Goal: Task Accomplishment & Management: Use online tool/utility

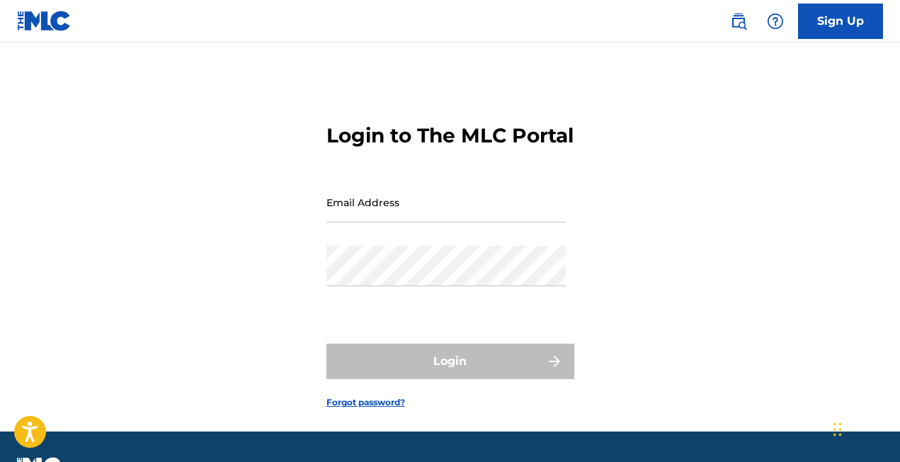
click at [369, 222] on input "Email Address" at bounding box center [445, 202] width 239 height 40
type input "[EMAIL_ADDRESS][DOMAIN_NAME]"
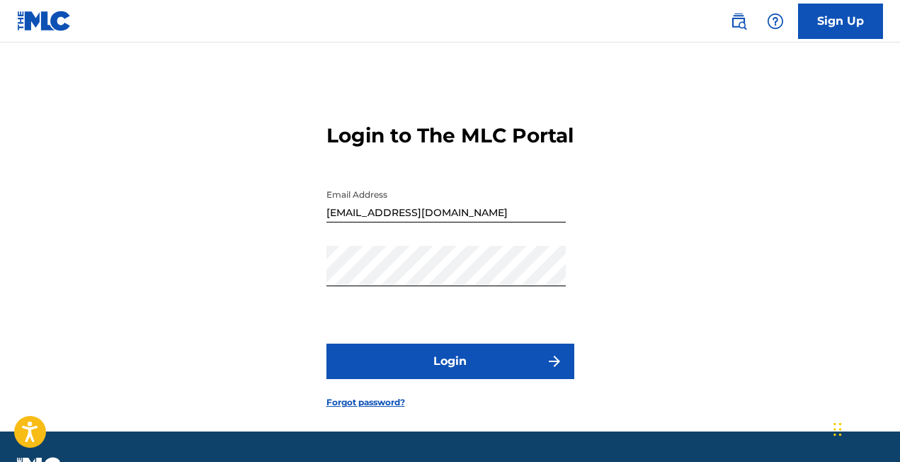
click at [418, 379] on button "Login" at bounding box center [450, 360] width 248 height 35
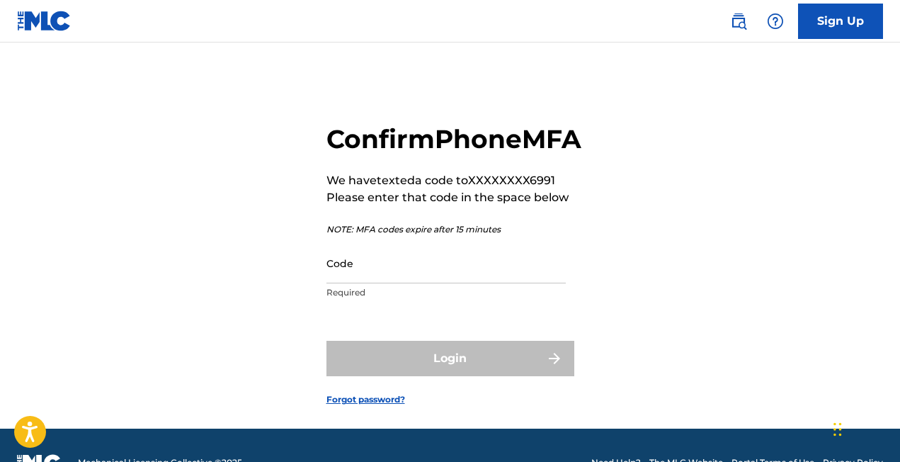
click at [375, 283] on input "Code" at bounding box center [445, 263] width 239 height 40
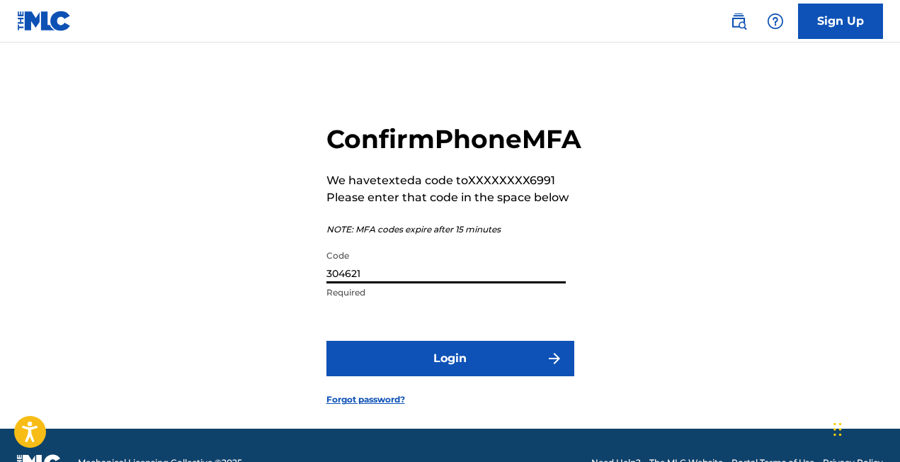
type input "304621"
click at [379, 376] on button "Login" at bounding box center [450, 358] width 248 height 35
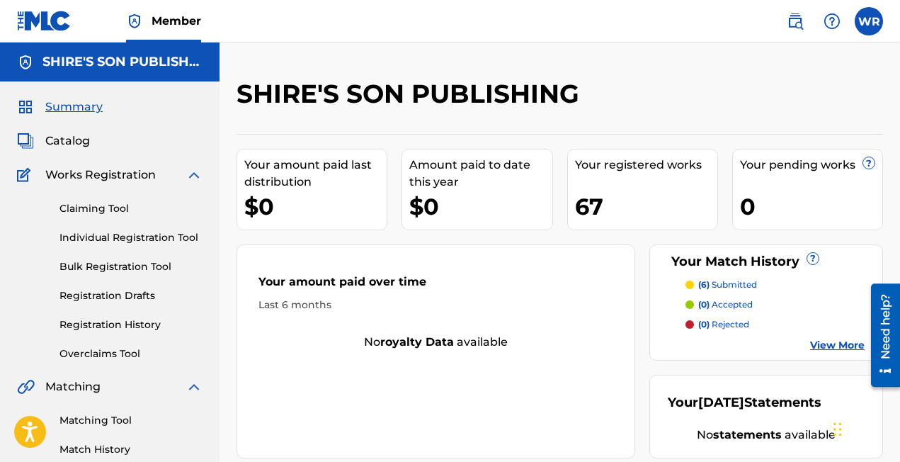
scroll to position [30, 0]
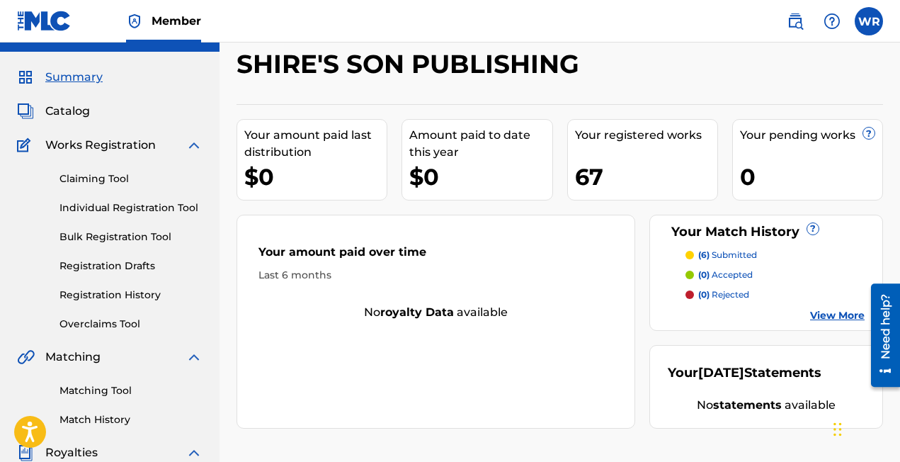
click at [101, 418] on link "Match History" at bounding box center [130, 419] width 143 height 15
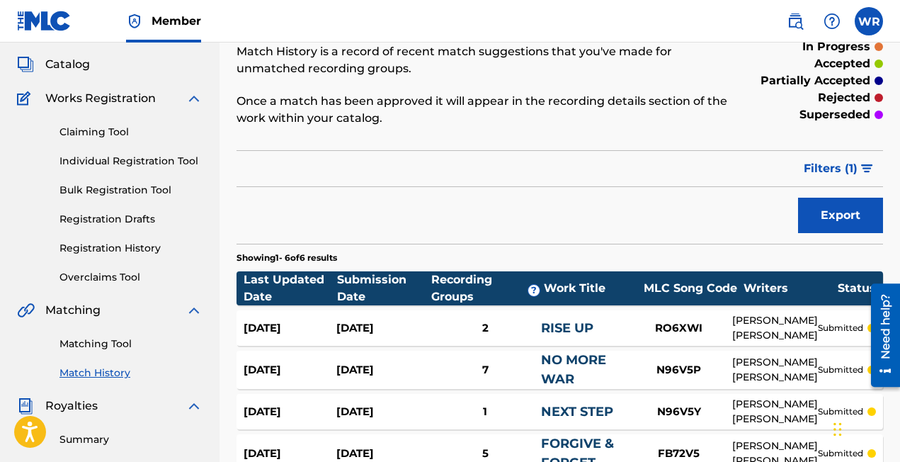
scroll to position [47, 0]
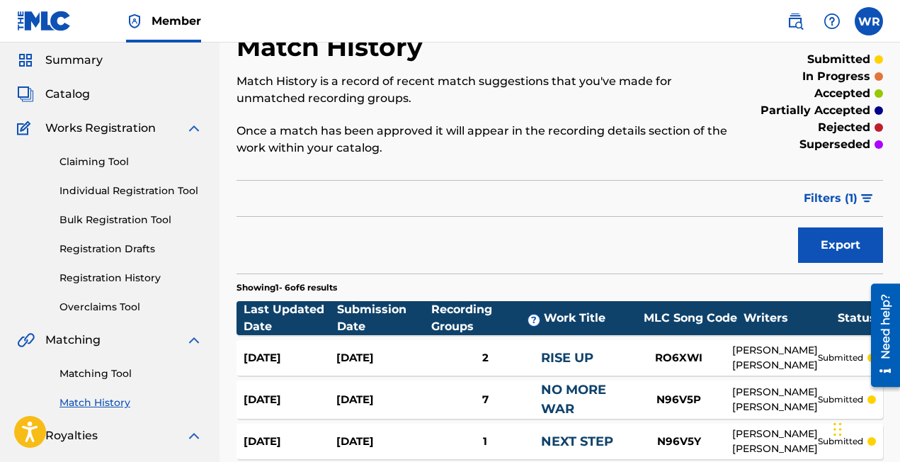
click at [101, 377] on link "Matching Tool" at bounding box center [130, 373] width 143 height 15
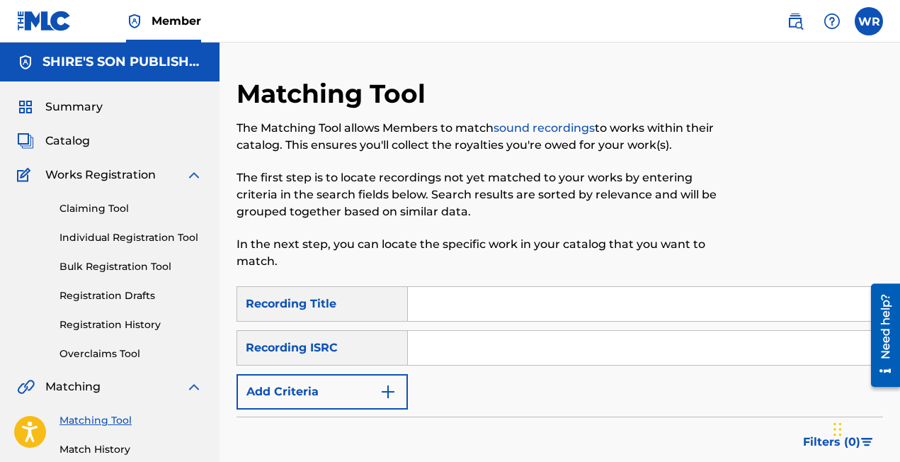
click at [497, 307] on input "Search Form" at bounding box center [645, 304] width 474 height 34
type input "music is the remedy"
click at [450, 350] on input "Search Form" at bounding box center [645, 348] width 474 height 34
paste input "GBWUL2339302"
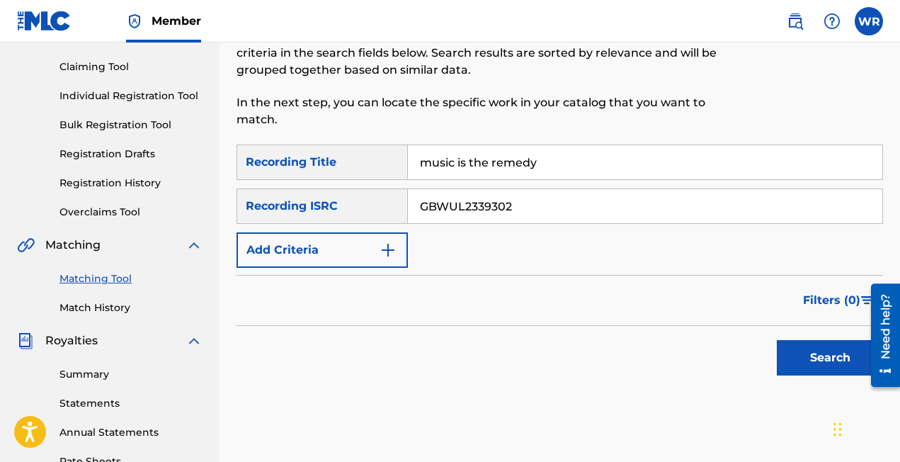
scroll to position [159, 0]
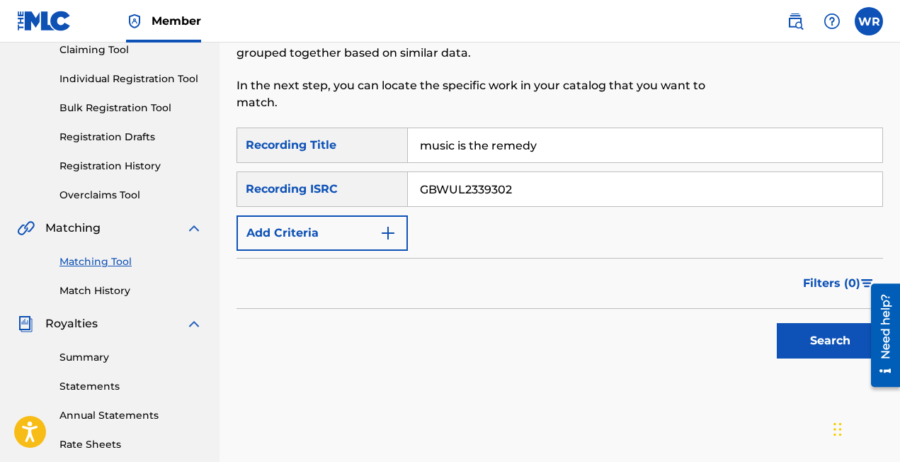
type input "GBWUL2339302"
click at [786, 342] on button "Search" at bounding box center [830, 340] width 106 height 35
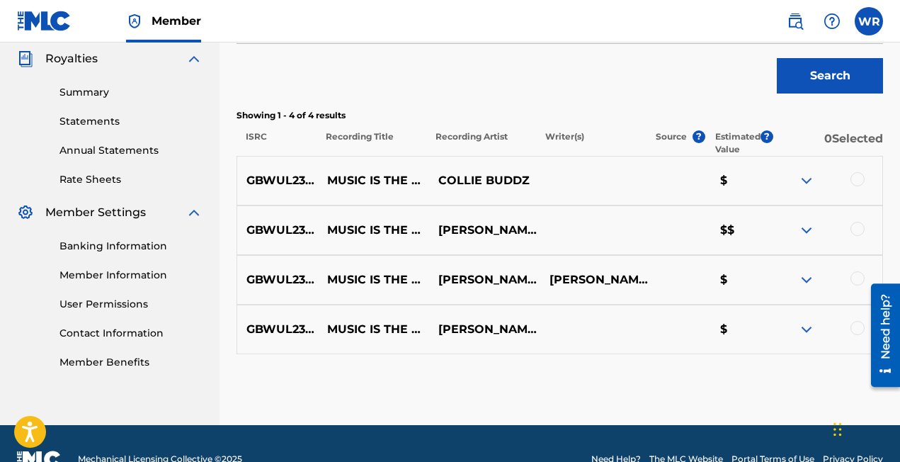
scroll to position [420, 0]
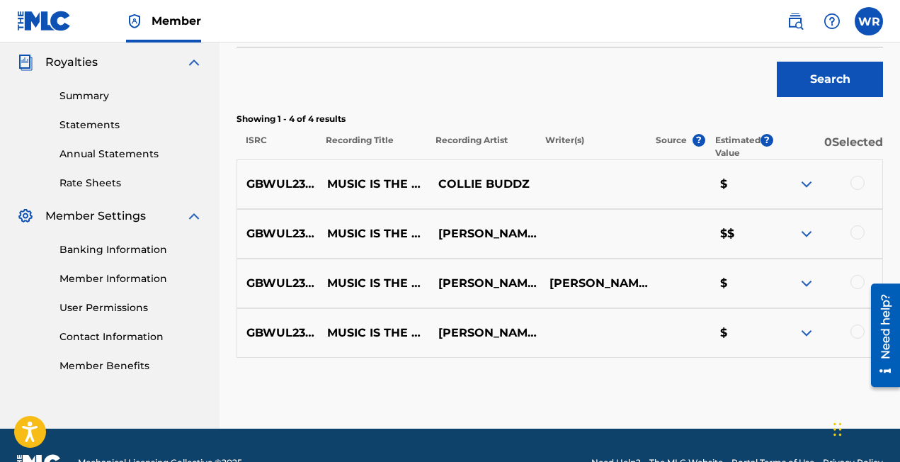
click at [853, 181] on div at bounding box center [857, 183] width 14 height 14
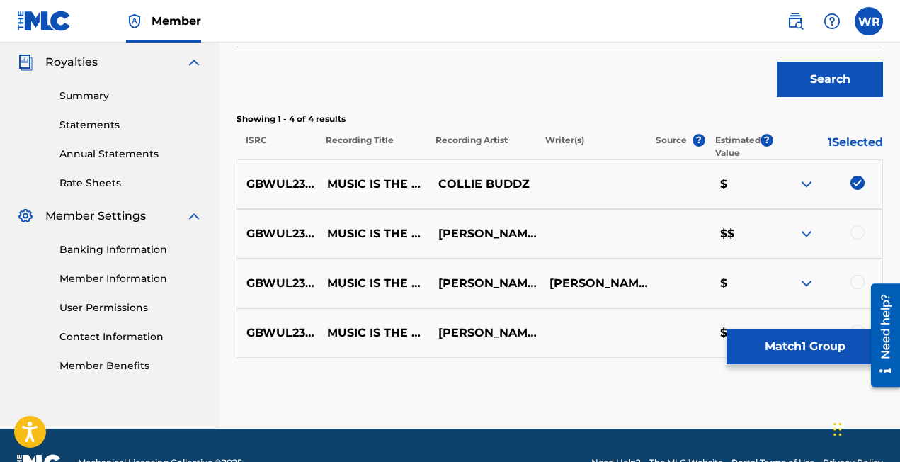
click at [857, 234] on div at bounding box center [857, 232] width 14 height 14
click at [851, 285] on div at bounding box center [857, 282] width 14 height 14
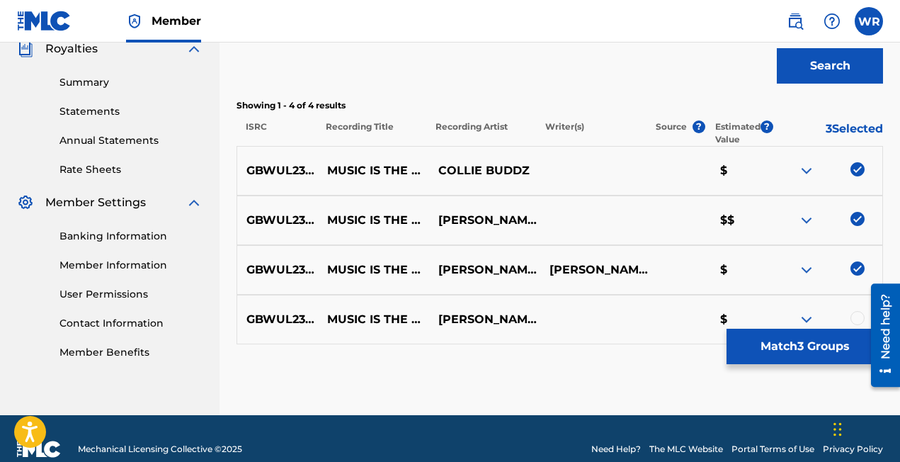
scroll to position [455, 0]
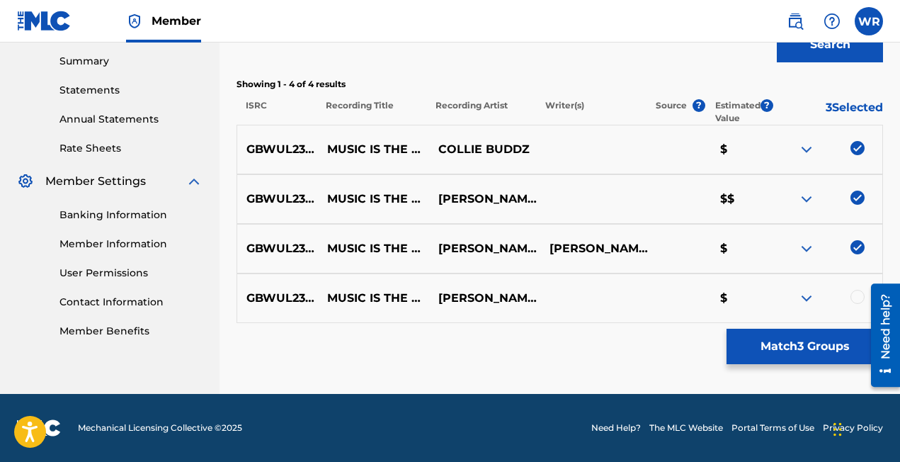
click at [855, 298] on div at bounding box center [857, 297] width 14 height 14
click at [793, 355] on button "Match 4 Groups" at bounding box center [804, 346] width 156 height 35
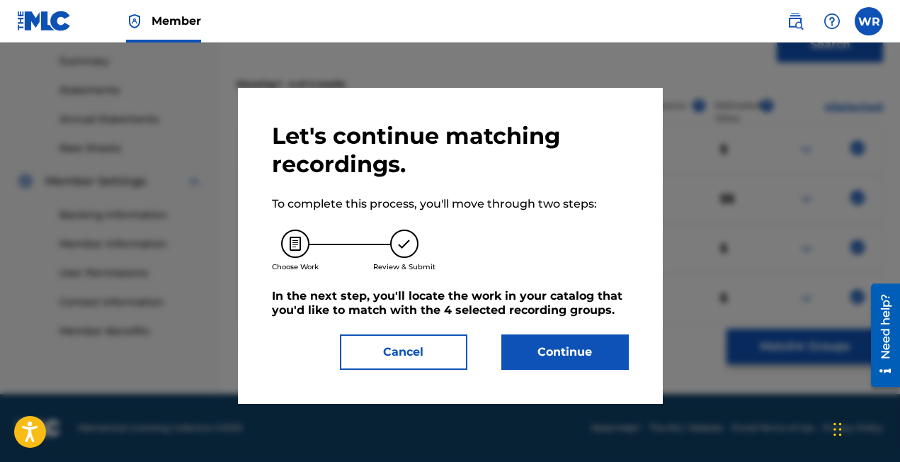
click at [591, 358] on button "Continue" at bounding box center [564, 351] width 127 height 35
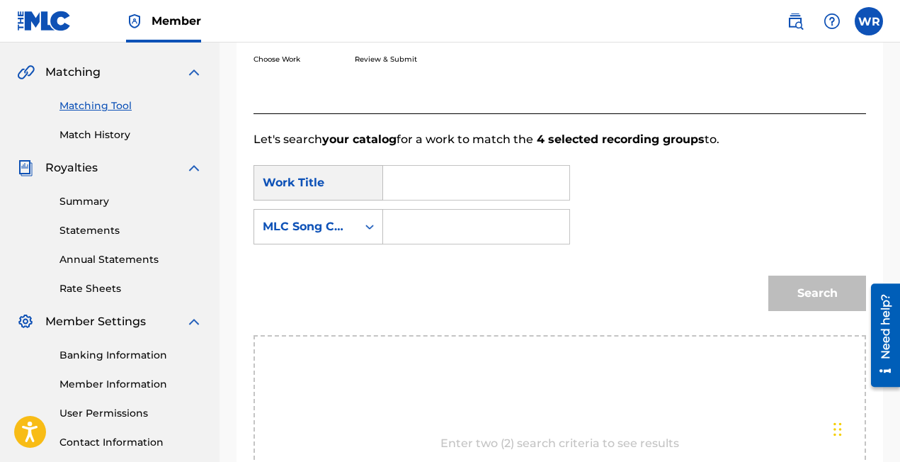
scroll to position [309, 0]
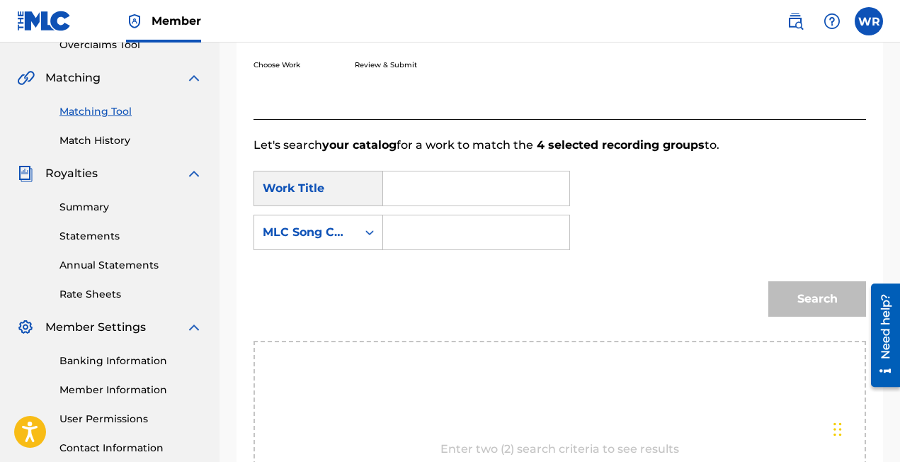
click at [467, 196] on input "Search Form" at bounding box center [476, 188] width 162 height 34
type input "music is the remedy"
click at [446, 224] on input "Search Form" at bounding box center [476, 232] width 162 height 34
click at [371, 234] on icon "Search Form" at bounding box center [370, 232] width 14 height 14
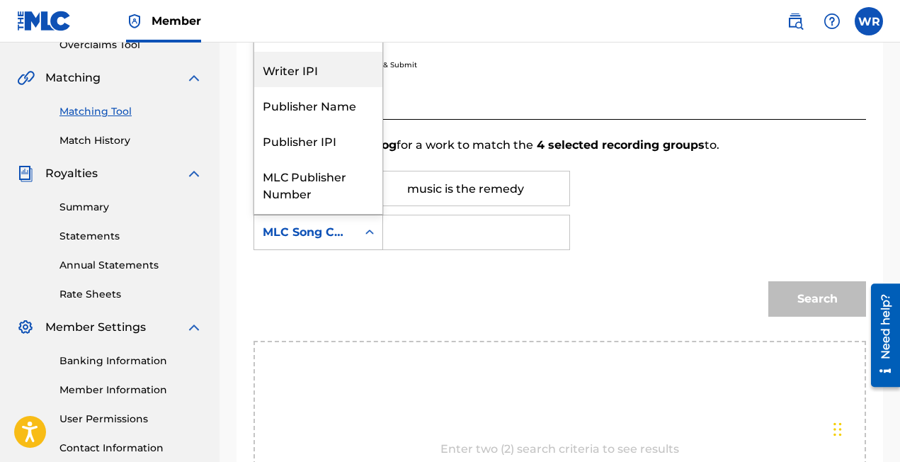
scroll to position [0, 0]
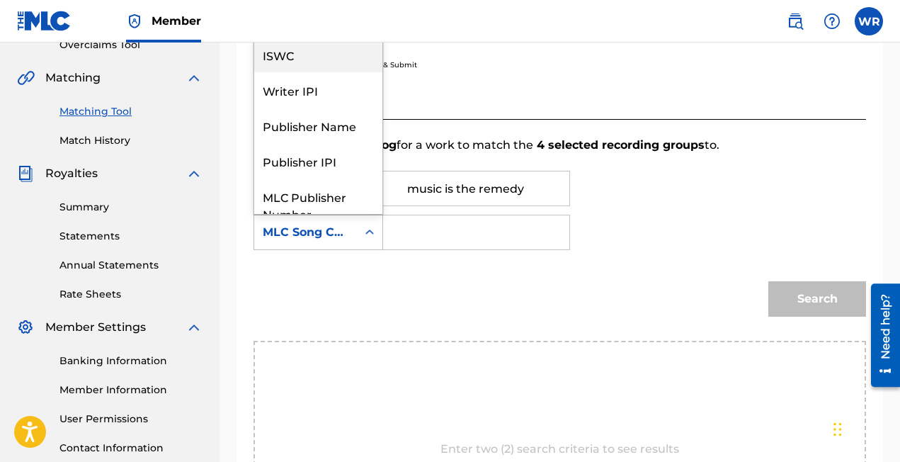
click at [302, 59] on div "ISWC" at bounding box center [318, 54] width 128 height 35
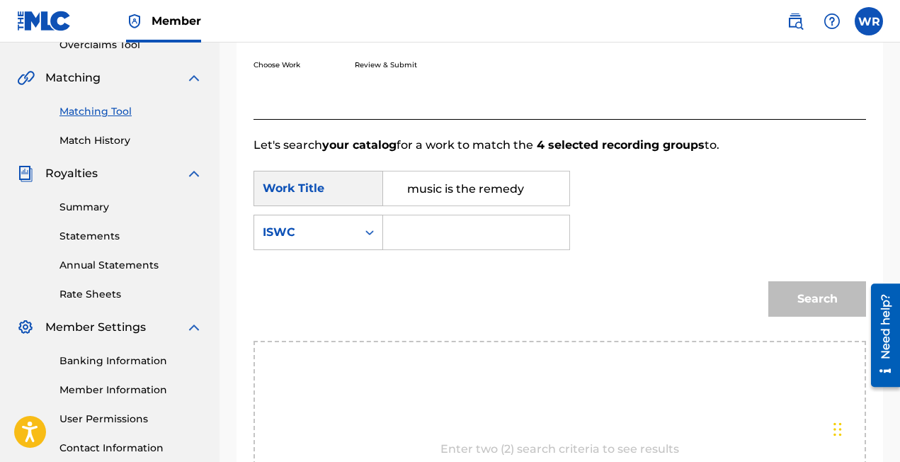
click at [422, 218] on input "Search Form" at bounding box center [476, 232] width 162 height 34
paste input "T3194417459"
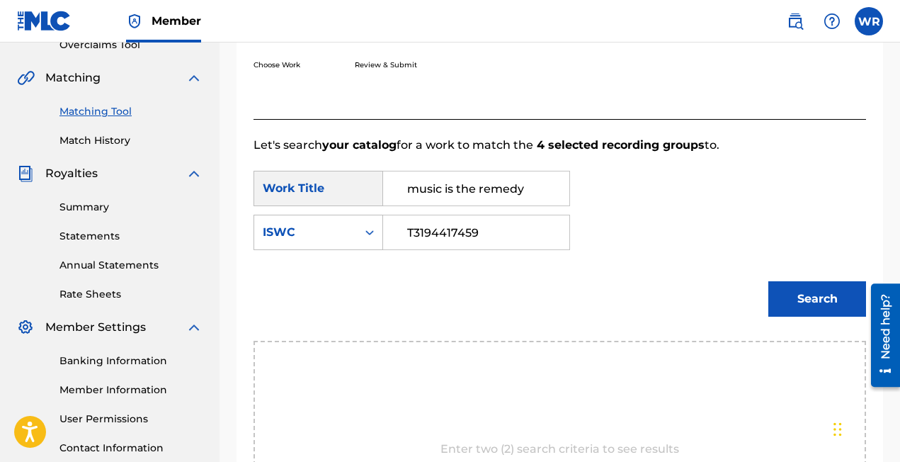
type input "T3194417459"
click at [809, 292] on button "Search" at bounding box center [817, 298] width 98 height 35
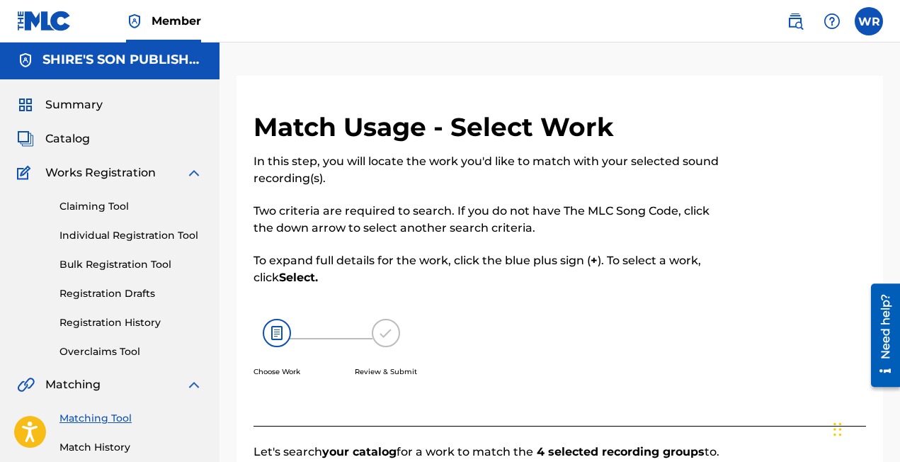
scroll to position [1, 0]
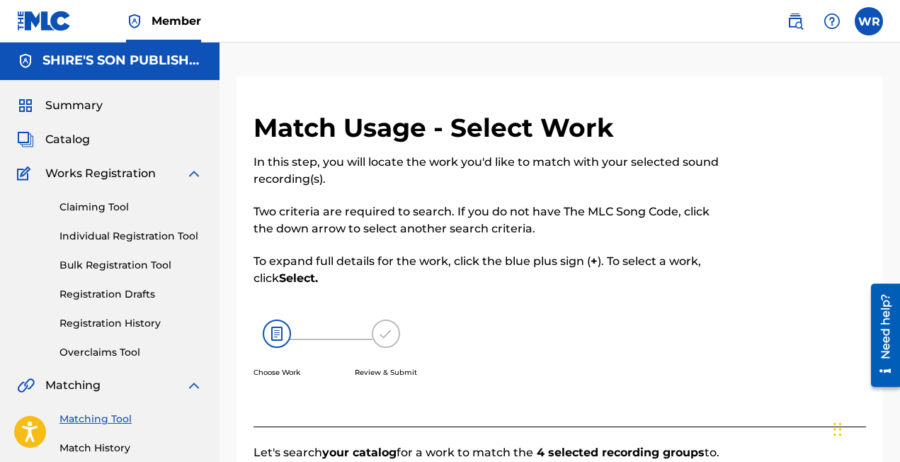
click at [78, 139] on span "Catalog" at bounding box center [67, 139] width 45 height 17
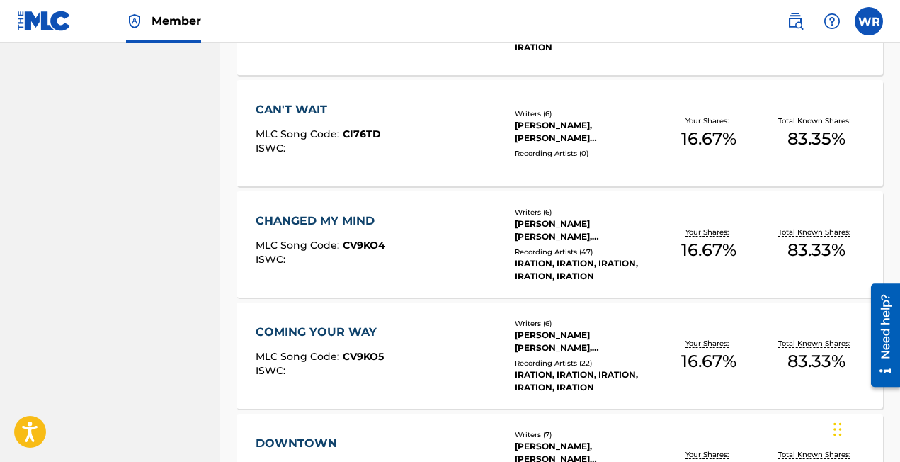
scroll to position [1159, 0]
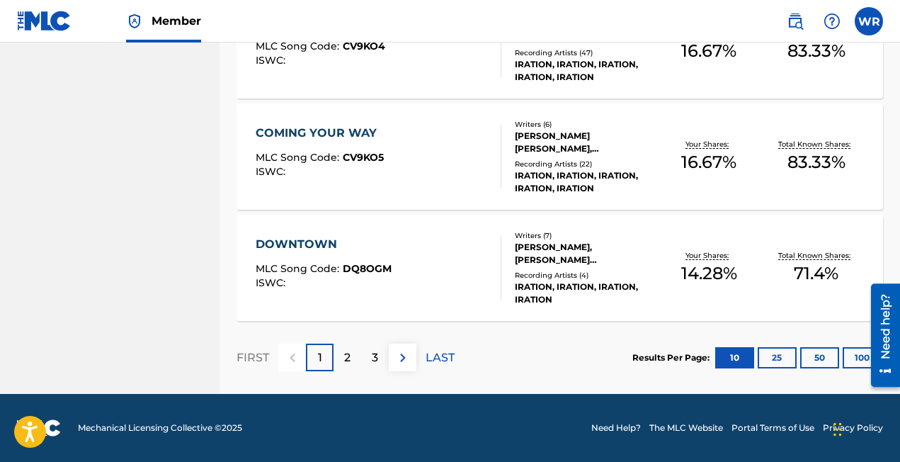
click at [343, 360] on div "2" at bounding box center [348, 357] width 28 height 28
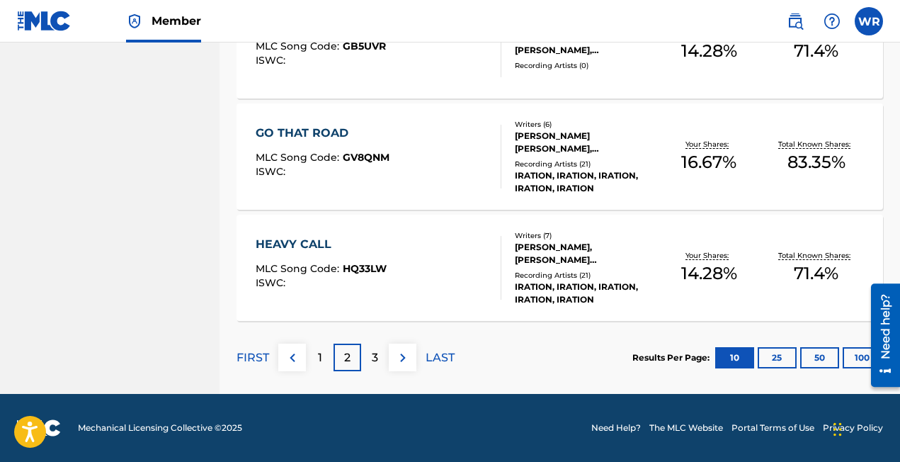
click at [372, 351] on p "3" at bounding box center [375, 357] width 6 height 17
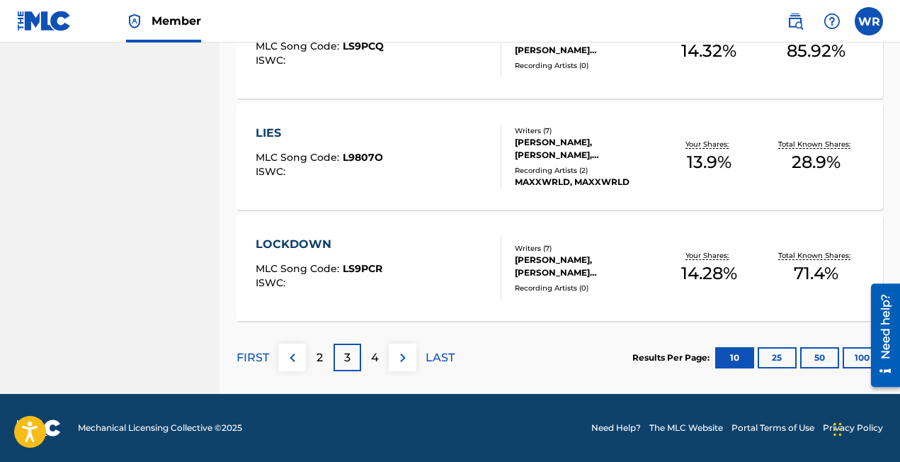
click at [365, 356] on div "4" at bounding box center [375, 357] width 28 height 28
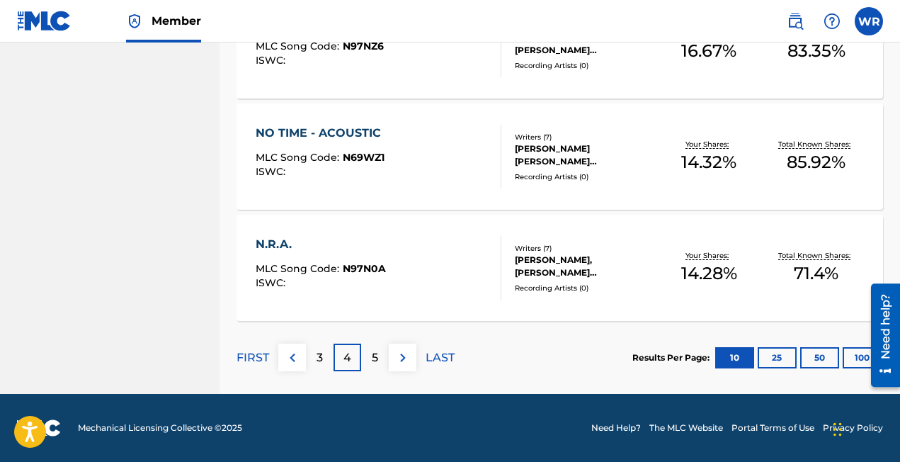
click at [384, 351] on div "5" at bounding box center [375, 357] width 28 height 28
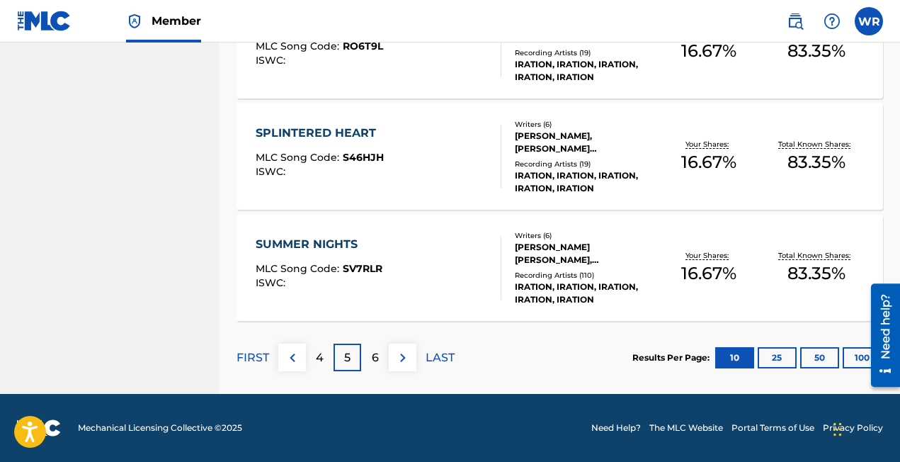
click at [367, 353] on div "6" at bounding box center [375, 357] width 28 height 28
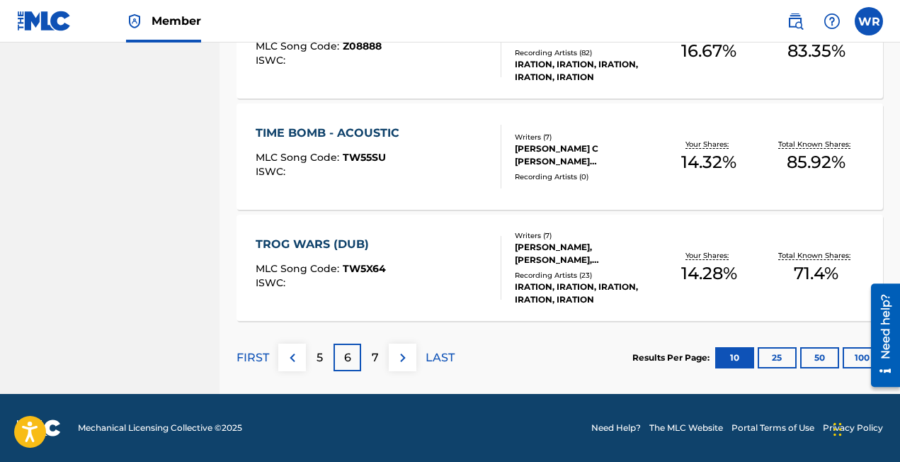
click at [380, 360] on div "7" at bounding box center [375, 357] width 28 height 28
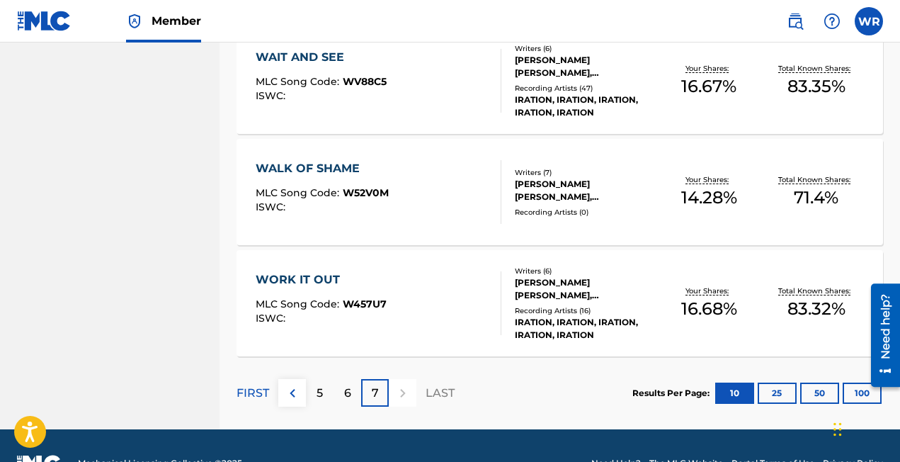
scroll to position [826, 0]
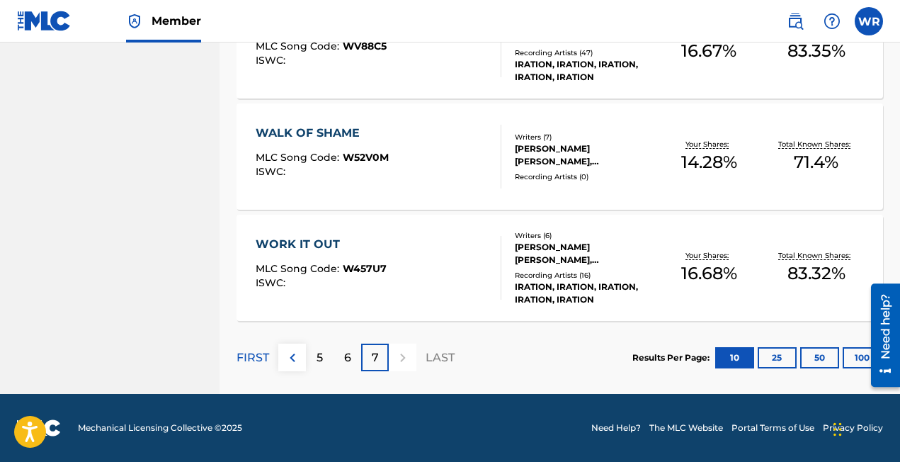
click at [372, 355] on p "7" at bounding box center [375, 357] width 7 height 17
click at [851, 355] on button "100" at bounding box center [862, 357] width 39 height 21
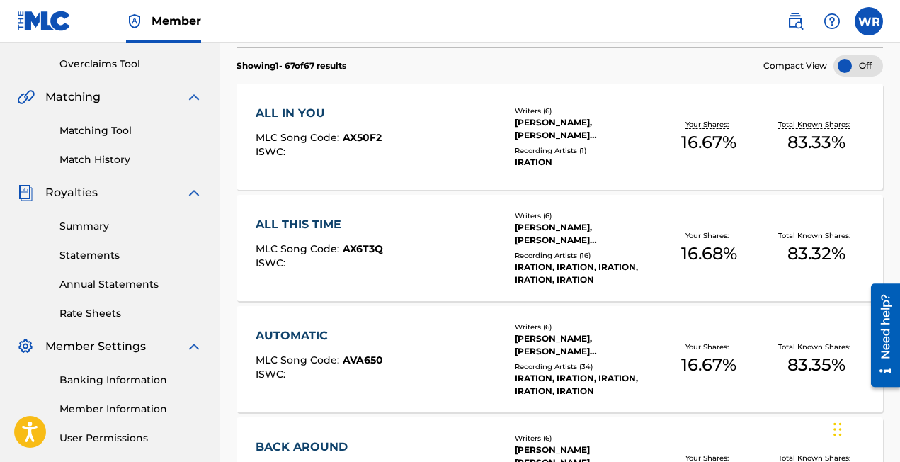
scroll to position [0, 0]
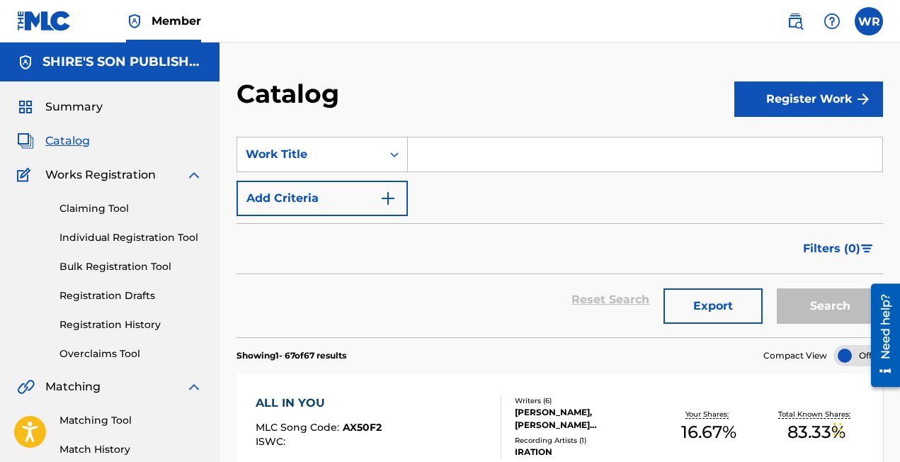
click at [103, 205] on link "Claiming Tool" at bounding box center [130, 208] width 143 height 15
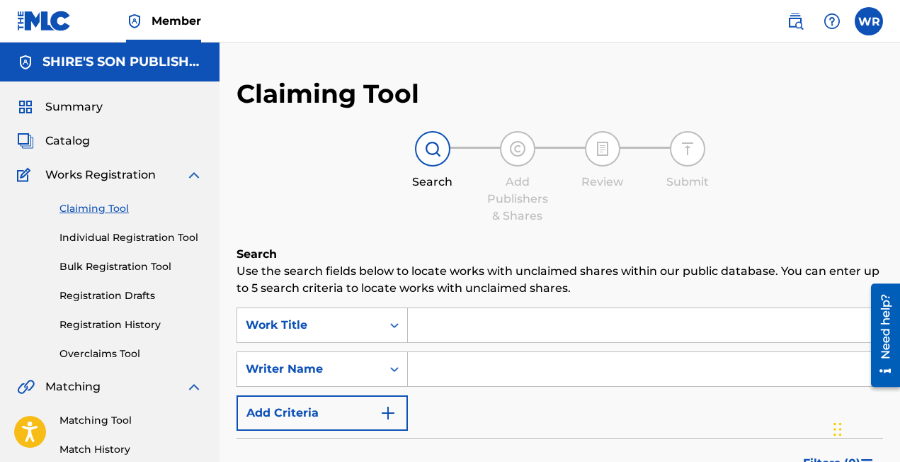
click at [98, 323] on link "Registration History" at bounding box center [130, 324] width 143 height 15
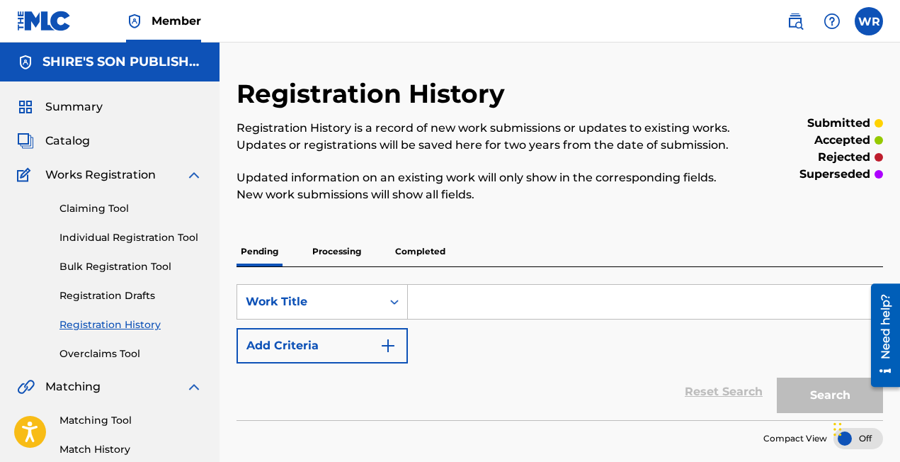
click at [343, 255] on p "Processing" at bounding box center [336, 251] width 57 height 30
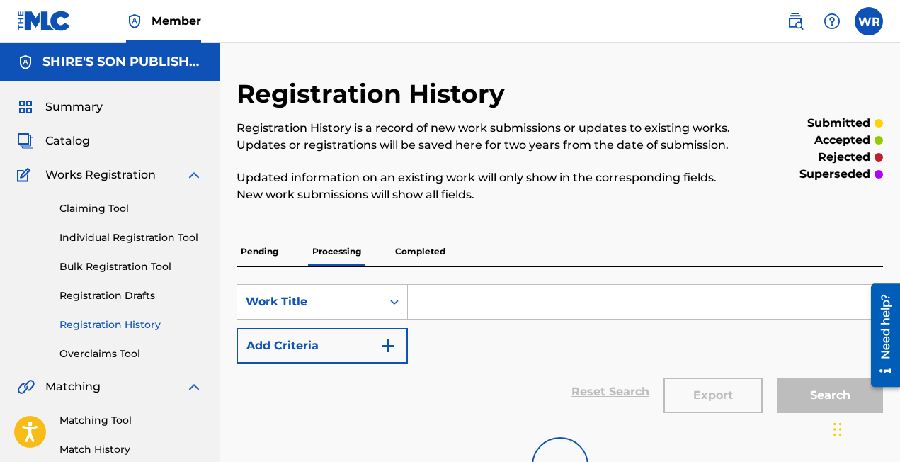
click at [508, 303] on input "Search Form" at bounding box center [645, 302] width 474 height 34
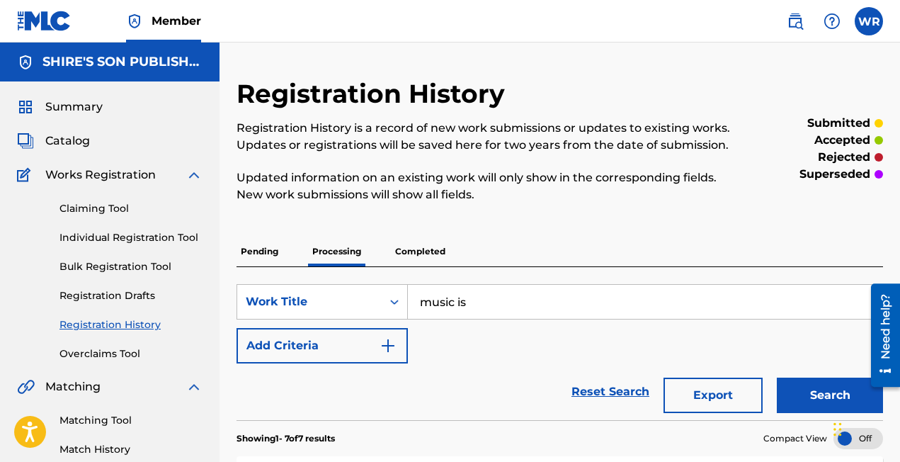
type input "music is the remedy"
click at [387, 342] on img "Search Form" at bounding box center [388, 345] width 17 height 17
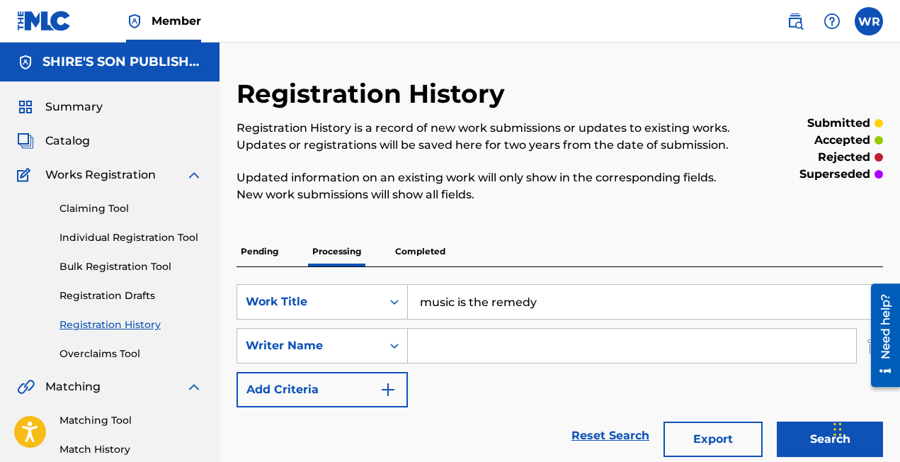
click at [435, 347] on input "Search Form" at bounding box center [632, 346] width 448 height 34
type input "William Robert Aukai Rediske"
click at [788, 424] on button "Search" at bounding box center [830, 438] width 106 height 35
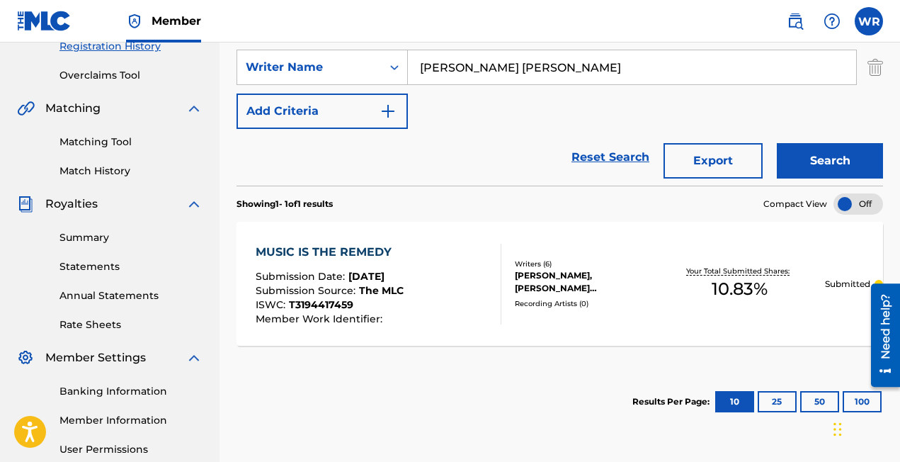
scroll to position [281, 0]
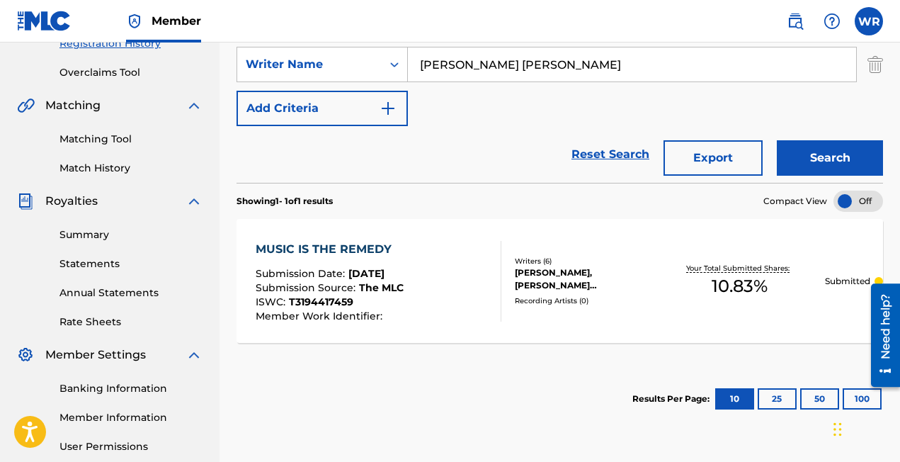
click at [883, 323] on div "Need help?" at bounding box center [885, 325] width 19 height 65
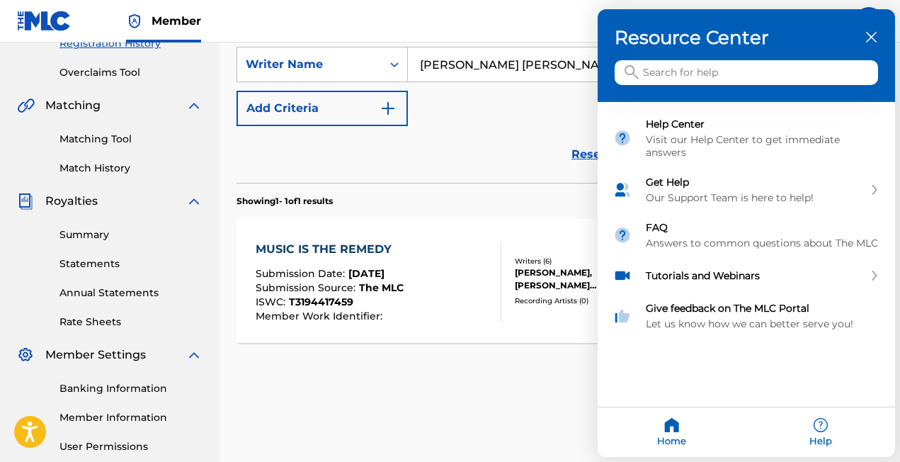
click at [722, 75] on input "Search for help" at bounding box center [746, 72] width 263 height 25
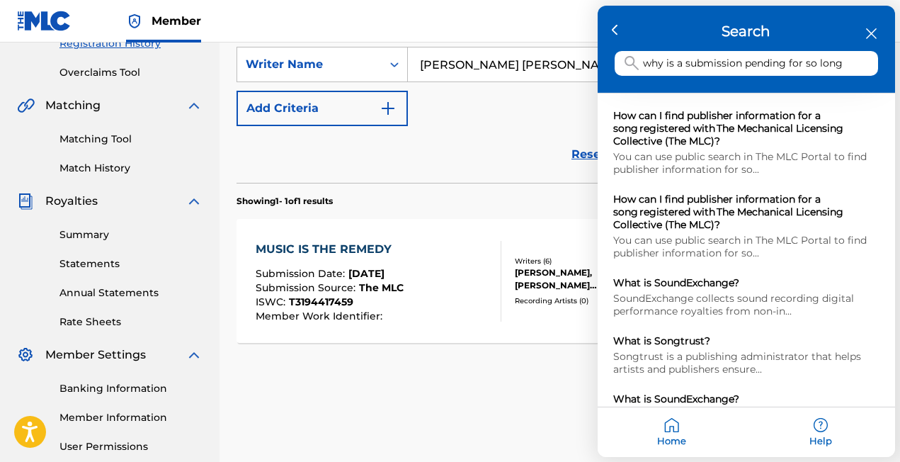
type input "why is a submission pending for so long"
click at [463, 379] on div at bounding box center [450, 231] width 900 height 462
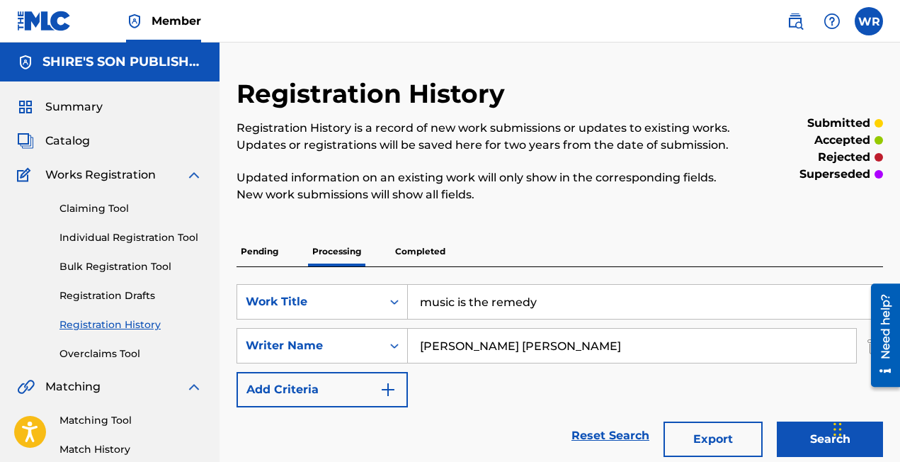
scroll to position [26, 0]
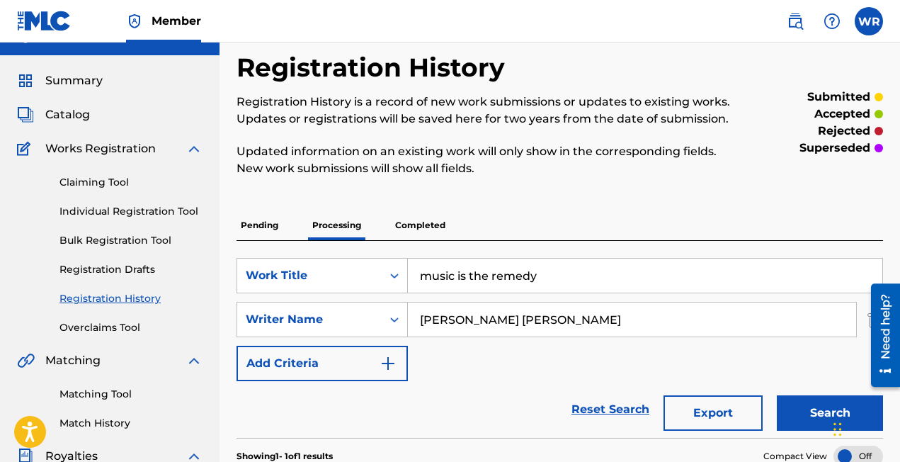
click at [98, 394] on link "Matching Tool" at bounding box center [130, 394] width 143 height 15
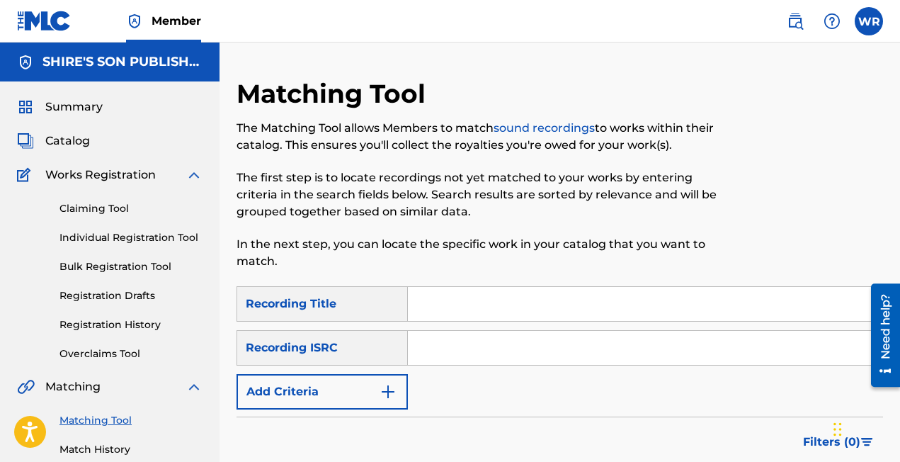
click at [474, 302] on input "Search Form" at bounding box center [645, 304] width 474 height 34
type input "Time Bomb"
click at [469, 348] on input "Search Form" at bounding box center [645, 348] width 474 height 34
paste input "USME30902987"
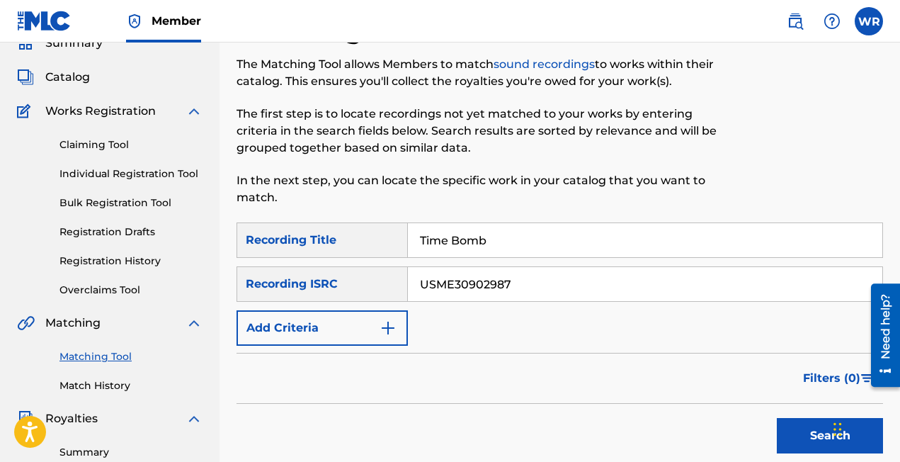
scroll to position [80, 0]
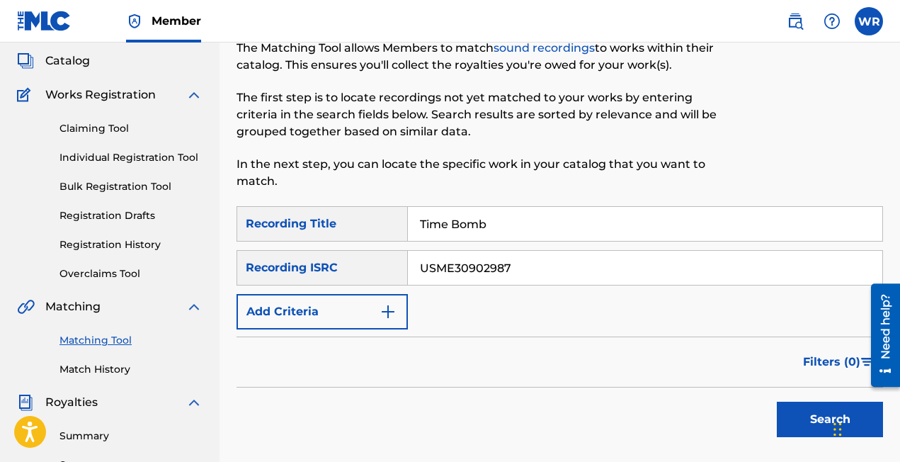
type input "USME30902987"
click at [799, 414] on button "Search" at bounding box center [830, 418] width 106 height 35
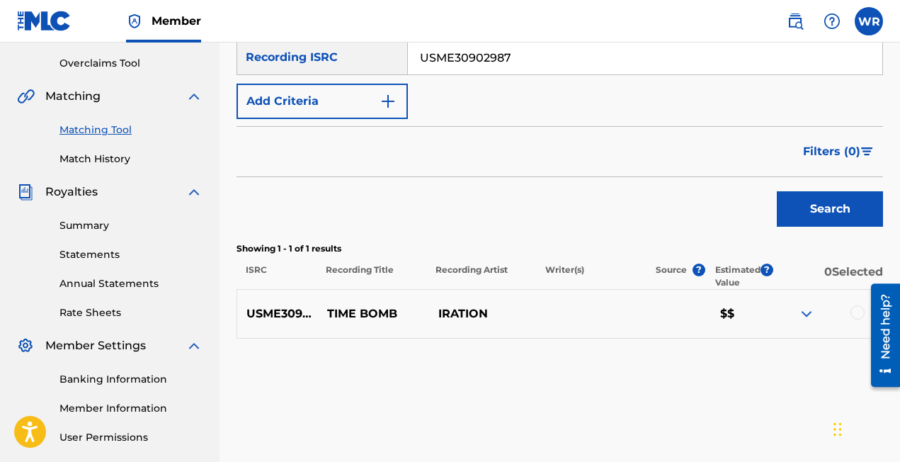
scroll to position [295, 0]
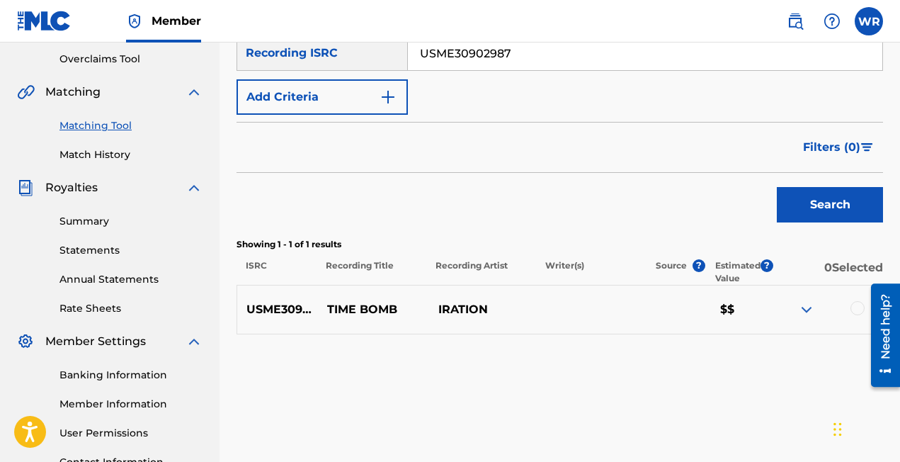
click at [851, 307] on div at bounding box center [857, 308] width 14 height 14
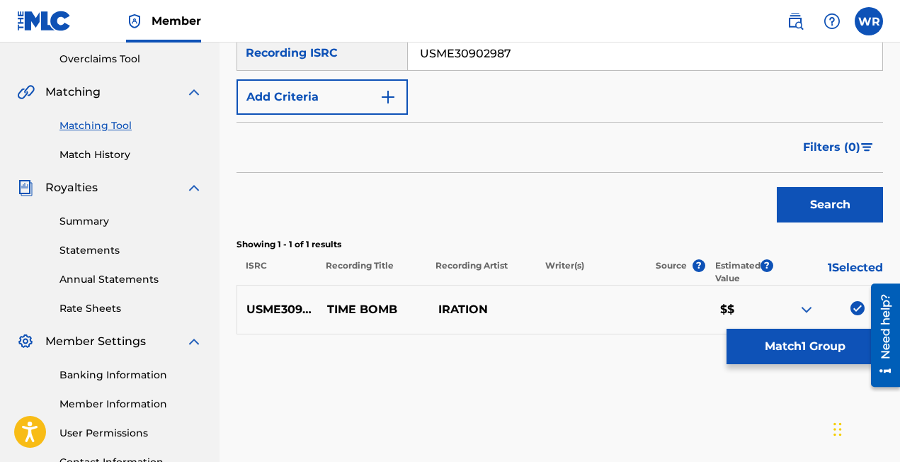
click at [768, 346] on button "Match 1 Group" at bounding box center [804, 346] width 156 height 35
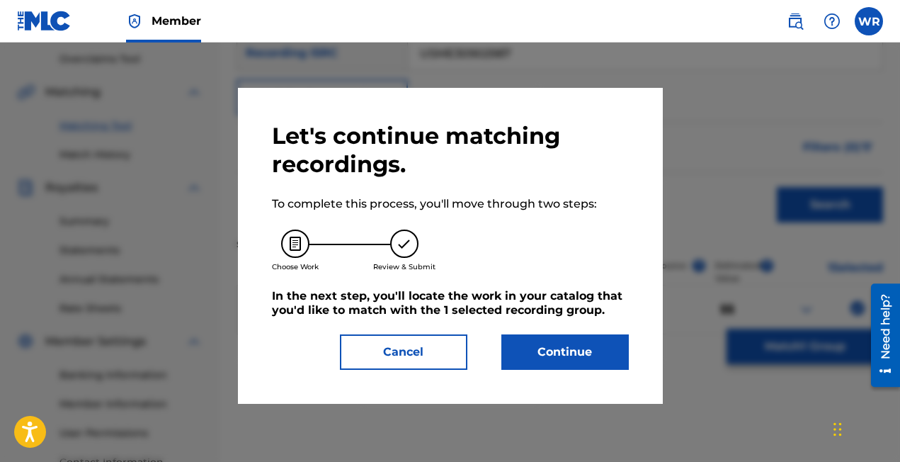
click at [550, 357] on button "Continue" at bounding box center [564, 351] width 127 height 35
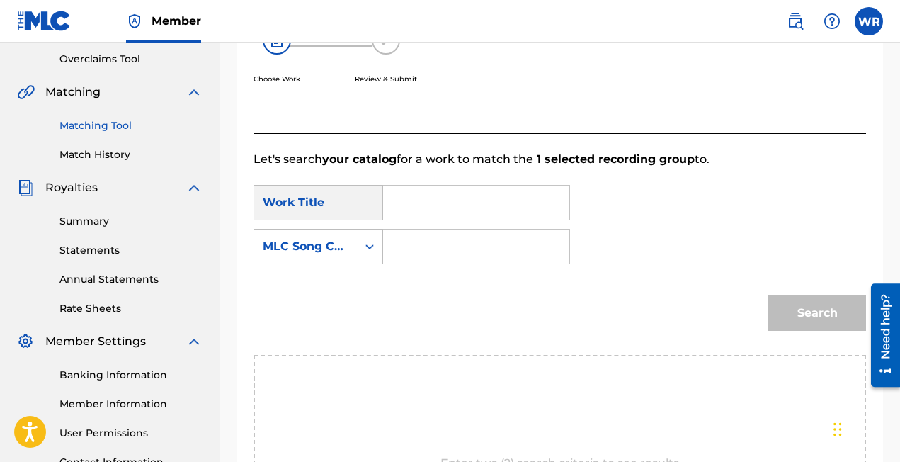
click at [439, 213] on input "Search Form" at bounding box center [476, 203] width 162 height 34
type input "Time Bomb"
click at [387, 246] on div "Search Form" at bounding box center [476, 246] width 187 height 35
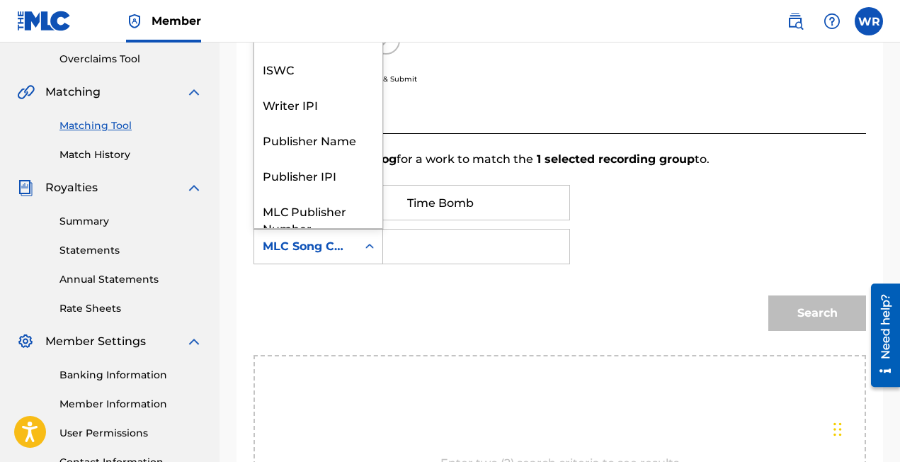
click at [371, 250] on icon "Search Form" at bounding box center [370, 246] width 14 height 14
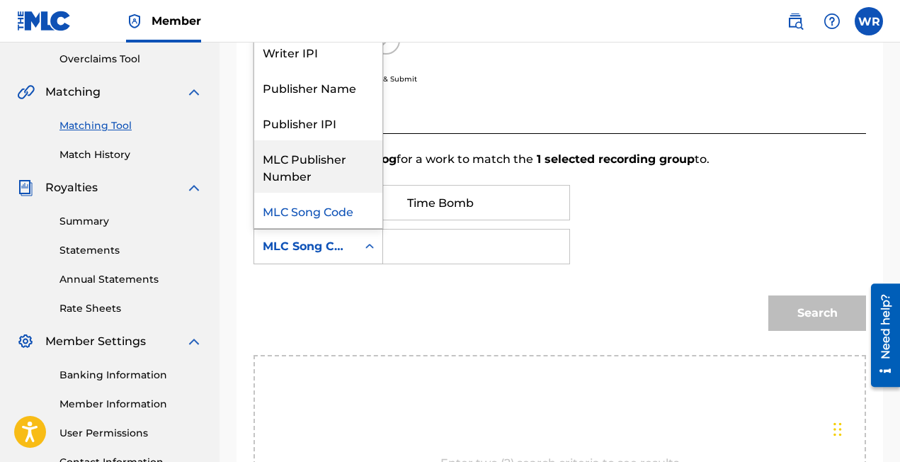
scroll to position [0, 0]
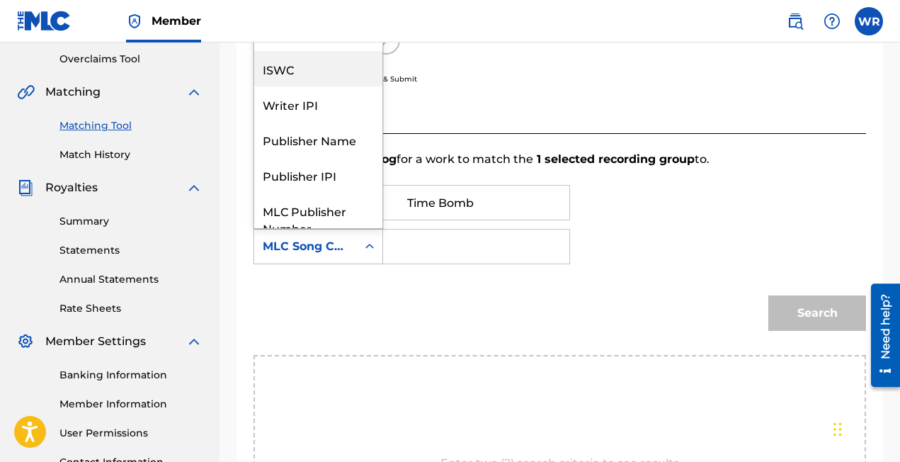
click at [314, 76] on div "ISWC" at bounding box center [318, 68] width 128 height 35
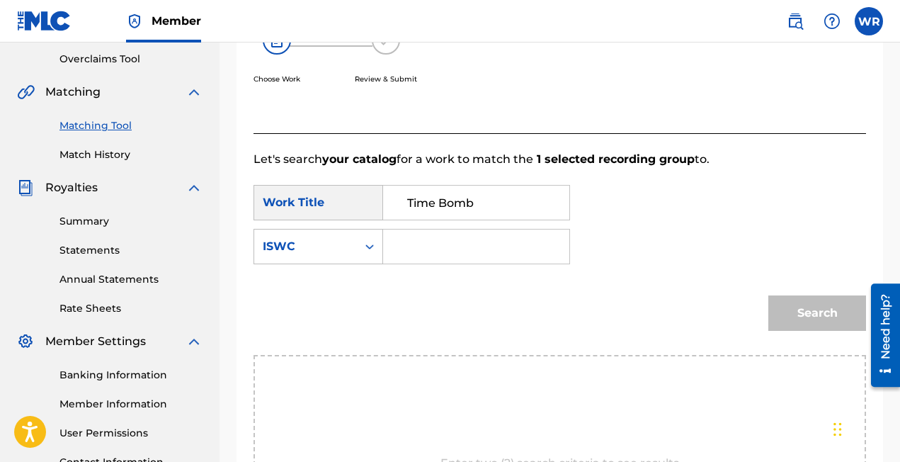
click at [462, 251] on input "Search Form" at bounding box center [476, 246] width 162 height 34
paste input "T9030206703"
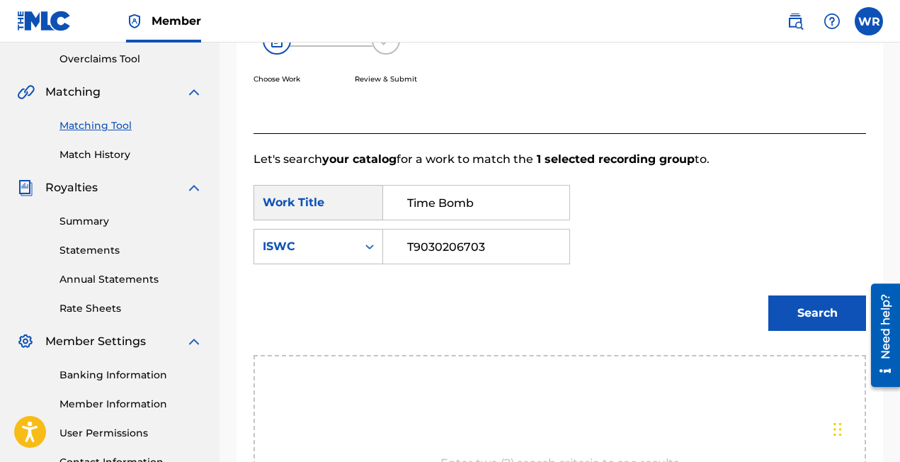
type input "T9030206703"
click at [793, 304] on button "Search" at bounding box center [817, 312] width 98 height 35
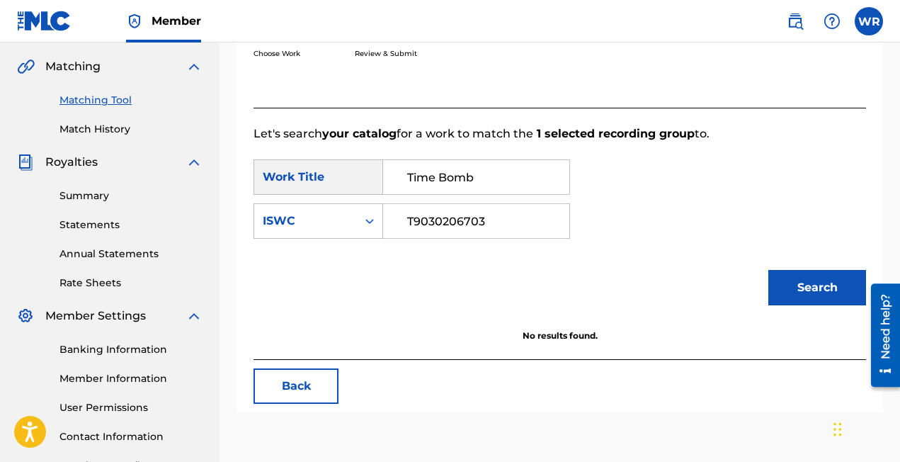
scroll to position [316, 0]
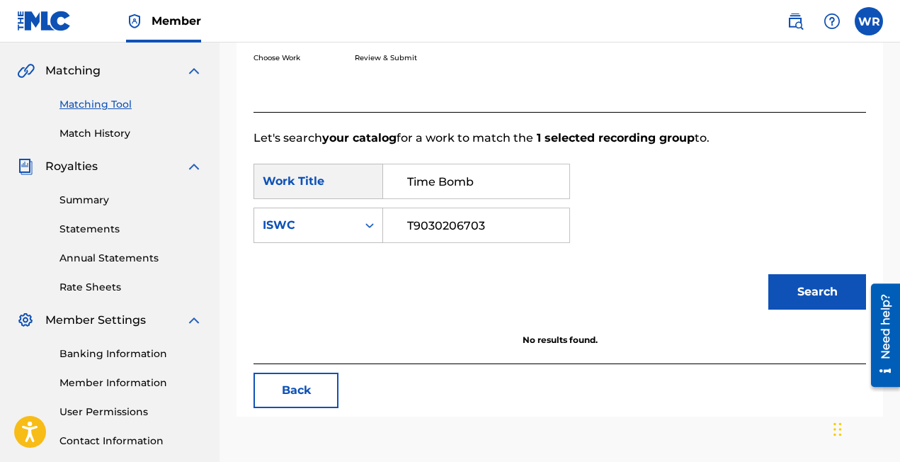
click at [440, 222] on input "T9030206703" at bounding box center [476, 225] width 162 height 34
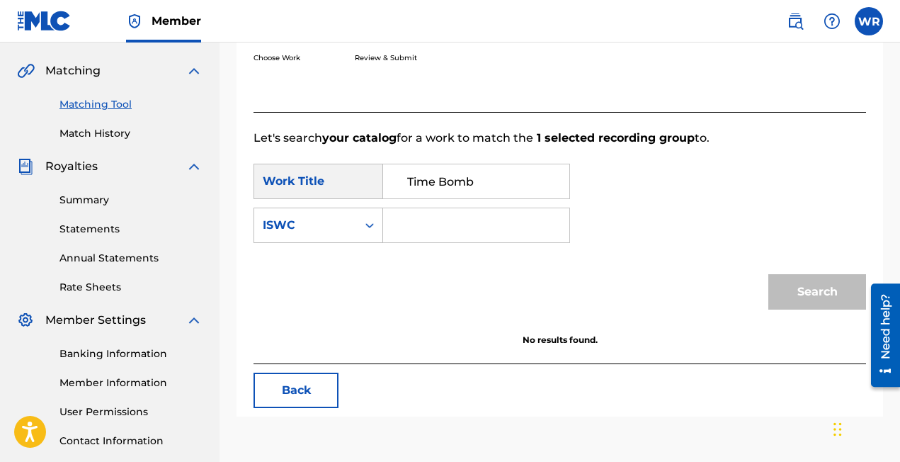
click at [797, 291] on div "Search" at bounding box center [813, 288] width 105 height 57
click at [359, 236] on div "Search Form" at bounding box center [369, 224] width 25 height 25
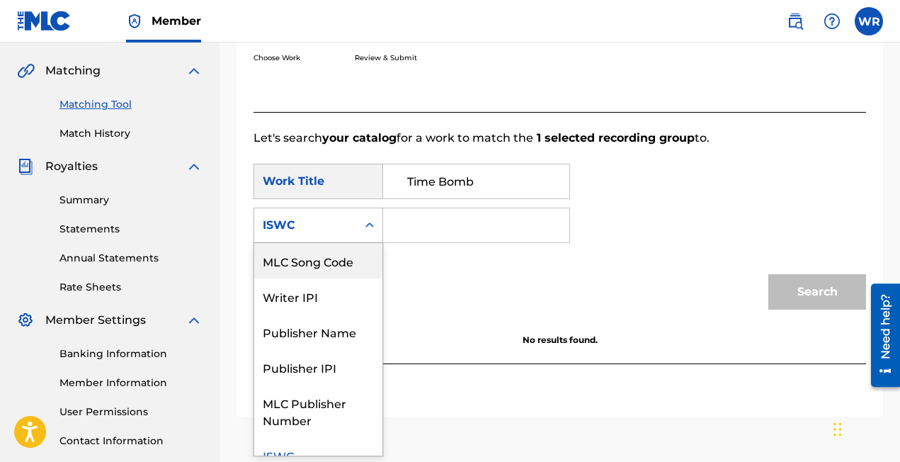
scroll to position [52, 0]
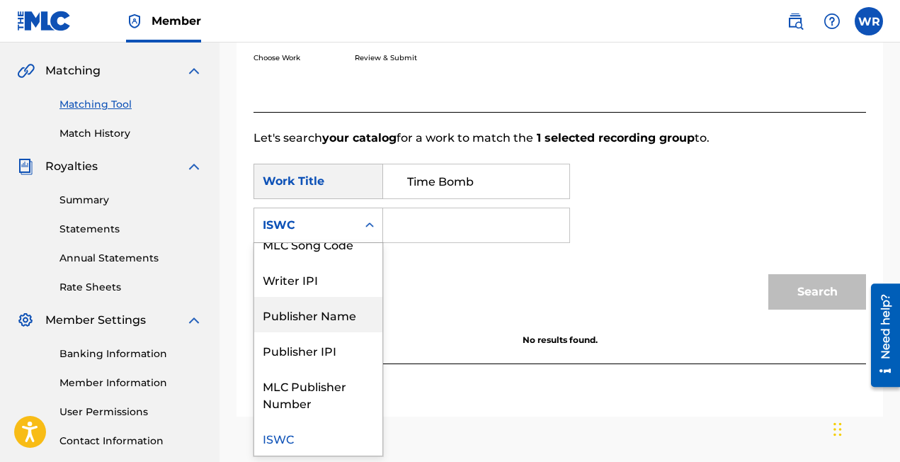
click at [341, 328] on div "Publisher Name" at bounding box center [318, 314] width 128 height 35
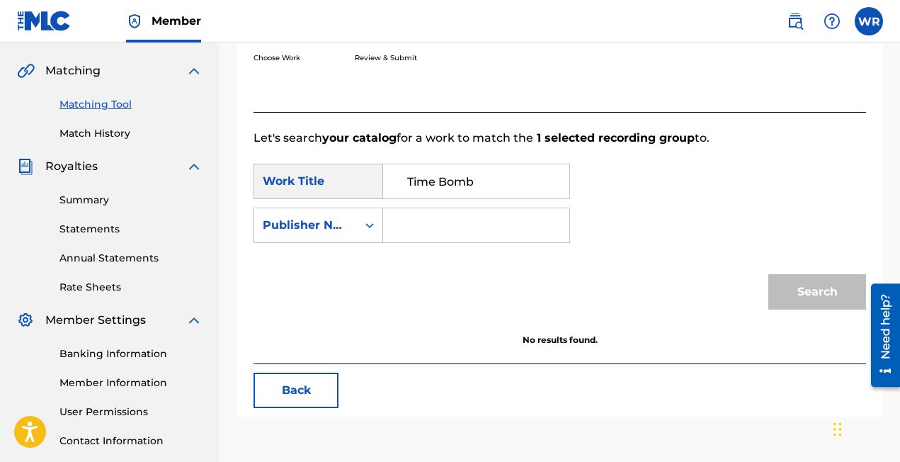
click at [429, 235] on input "Search Form" at bounding box center [476, 225] width 162 height 34
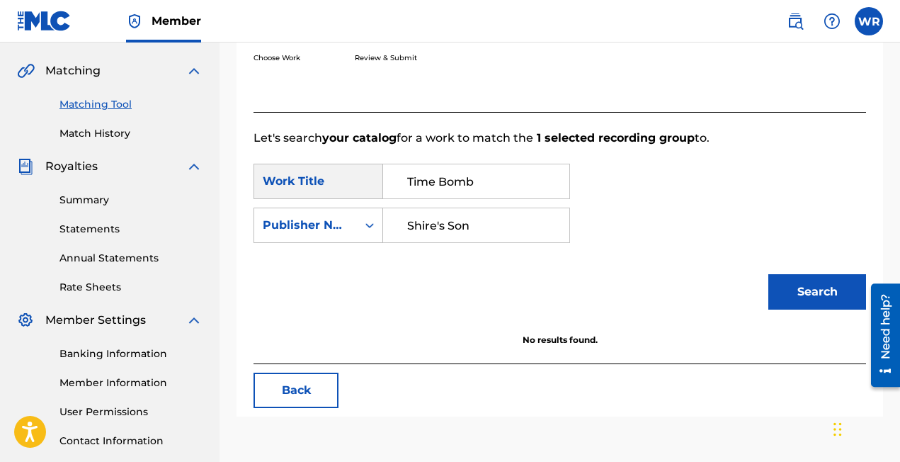
type input "Shire's Son"
click at [797, 292] on button "Search" at bounding box center [817, 291] width 98 height 35
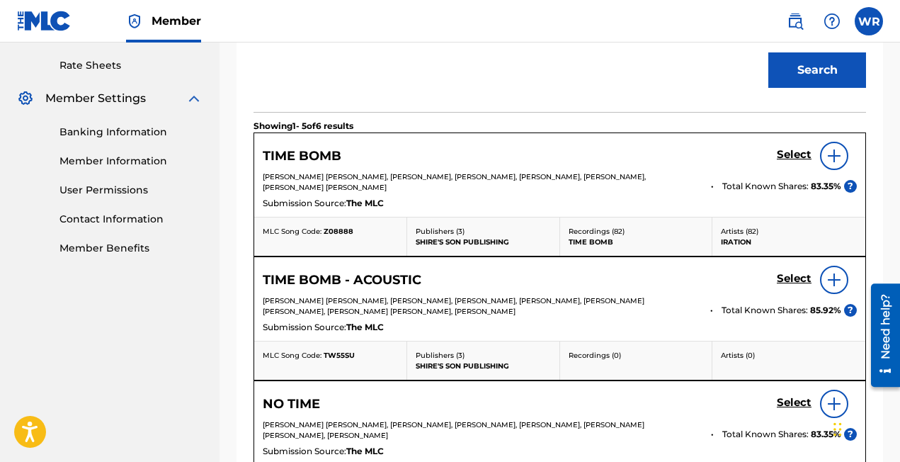
scroll to position [522, 0]
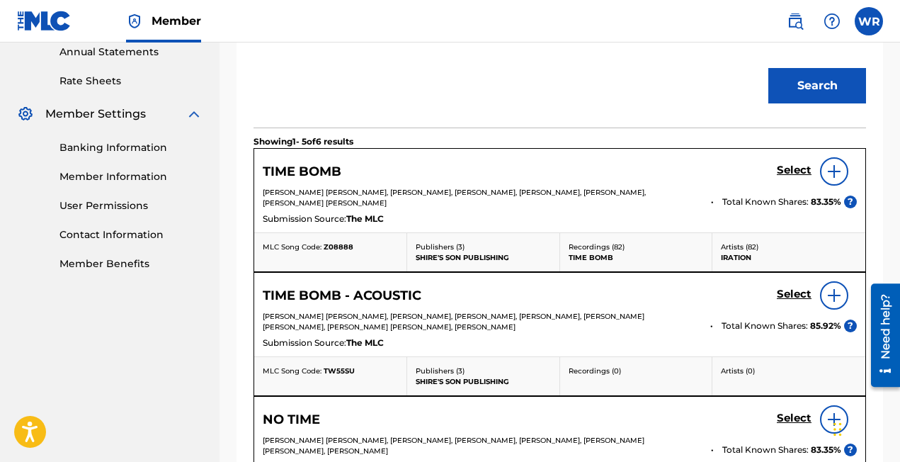
click at [835, 172] on img at bounding box center [834, 171] width 17 height 17
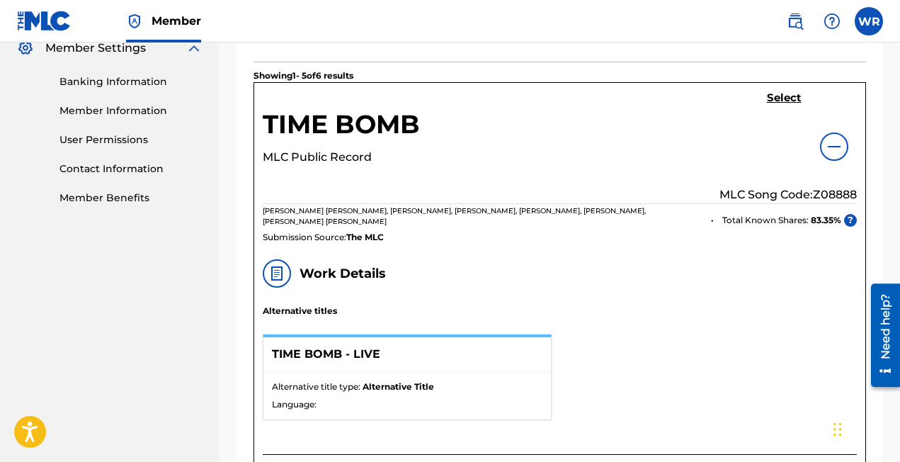
scroll to position [567, 0]
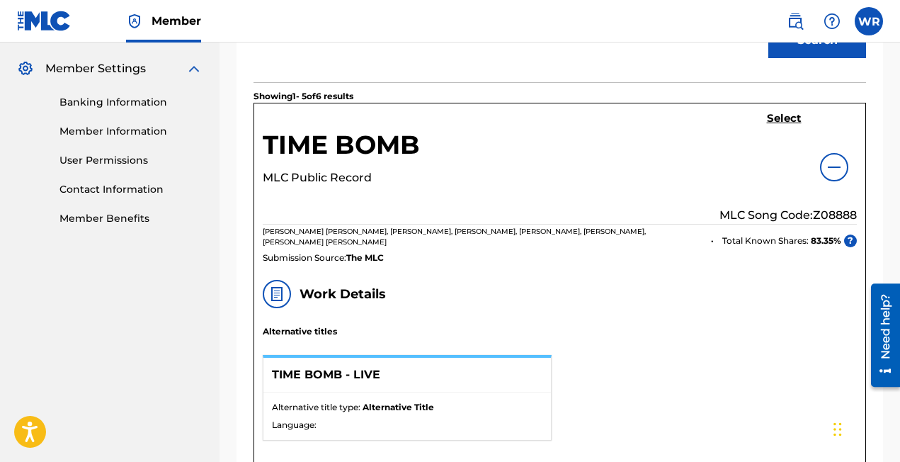
click at [773, 116] on h5 "Select" at bounding box center [784, 118] width 35 height 13
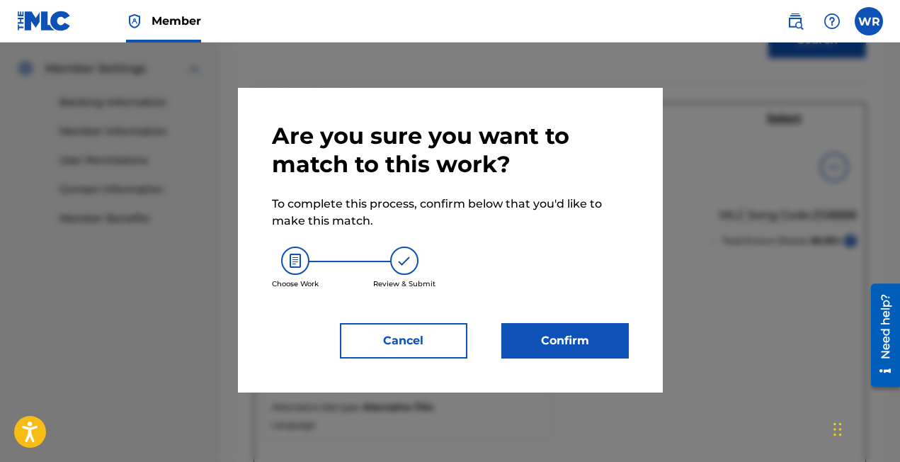
click at [543, 332] on button "Confirm" at bounding box center [564, 340] width 127 height 35
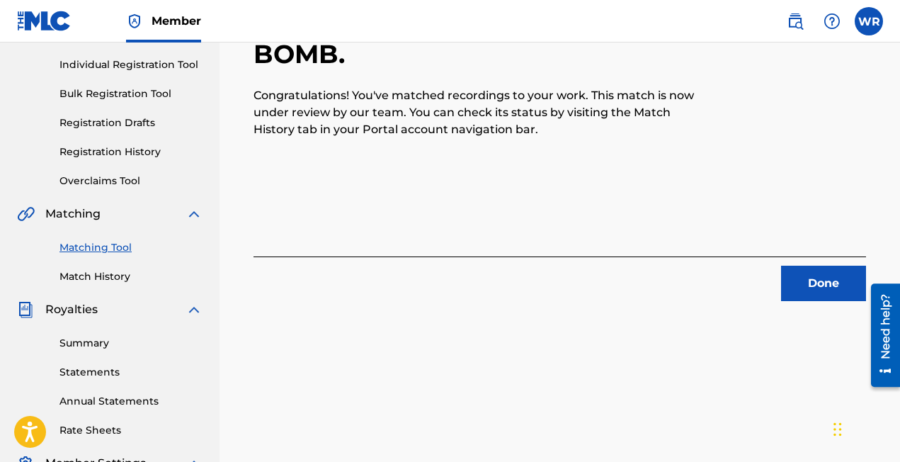
scroll to position [176, 0]
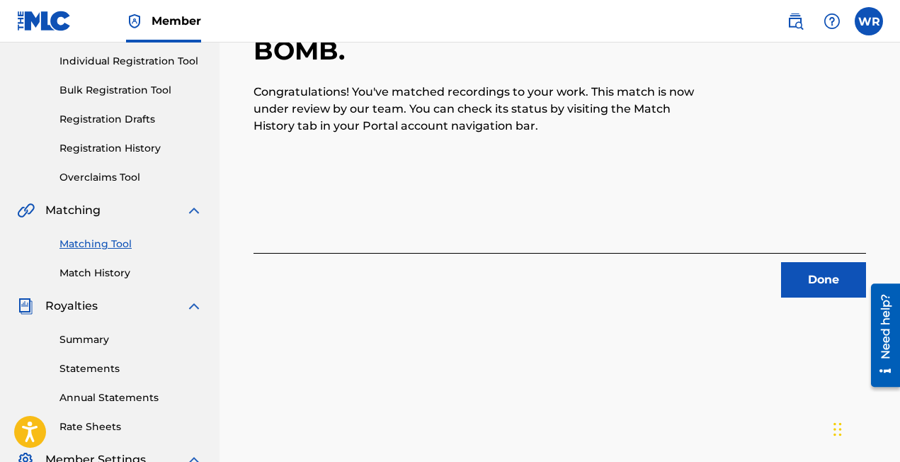
click at [802, 265] on button "Done" at bounding box center [823, 279] width 85 height 35
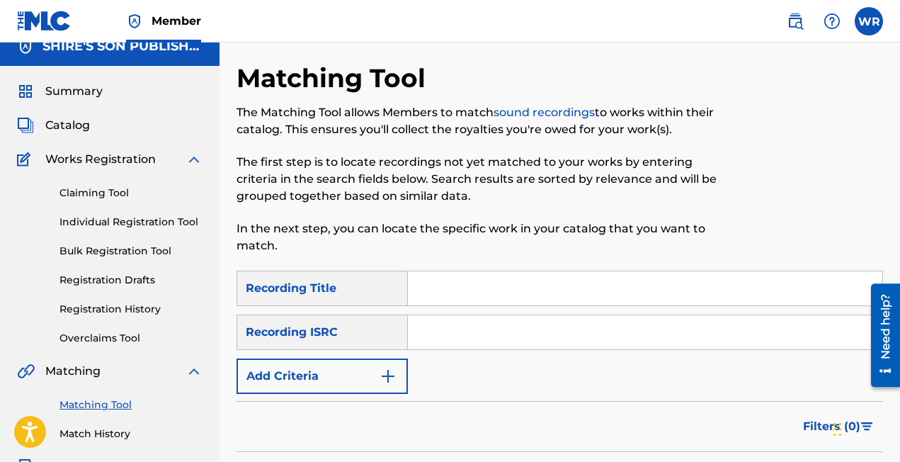
scroll to position [0, 0]
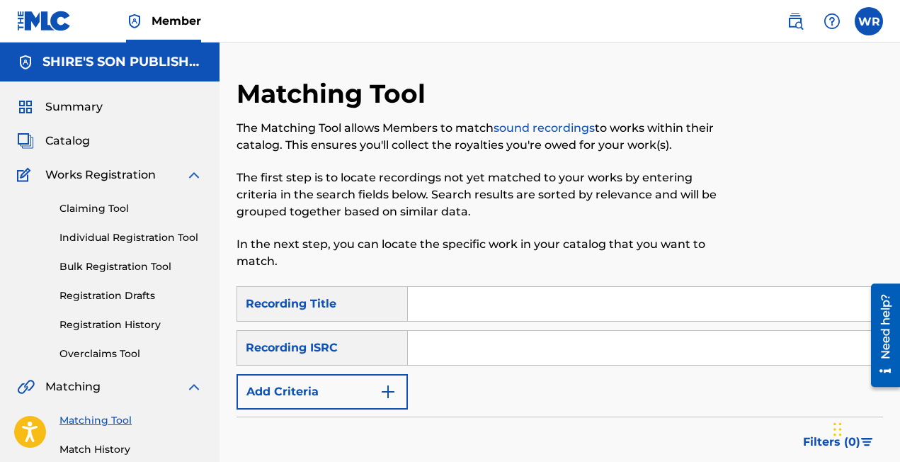
click at [484, 308] on input "Search Form" at bounding box center [645, 304] width 474 height 34
type input "music is the remedy"
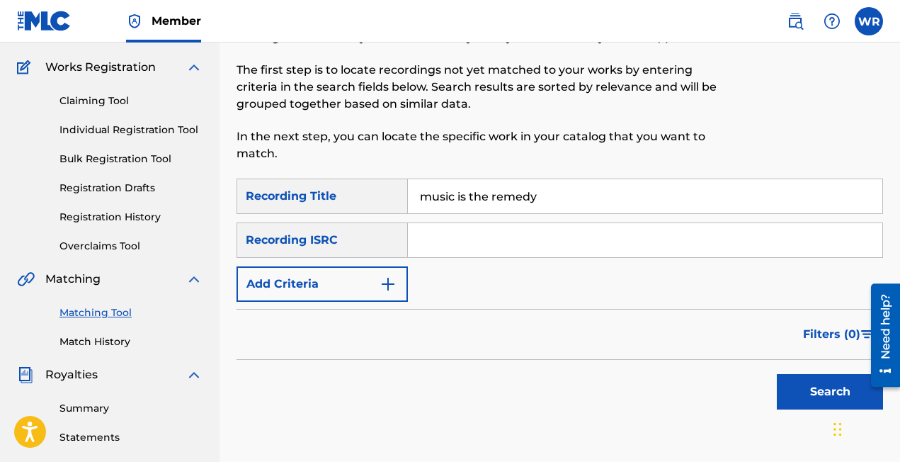
scroll to position [144, 0]
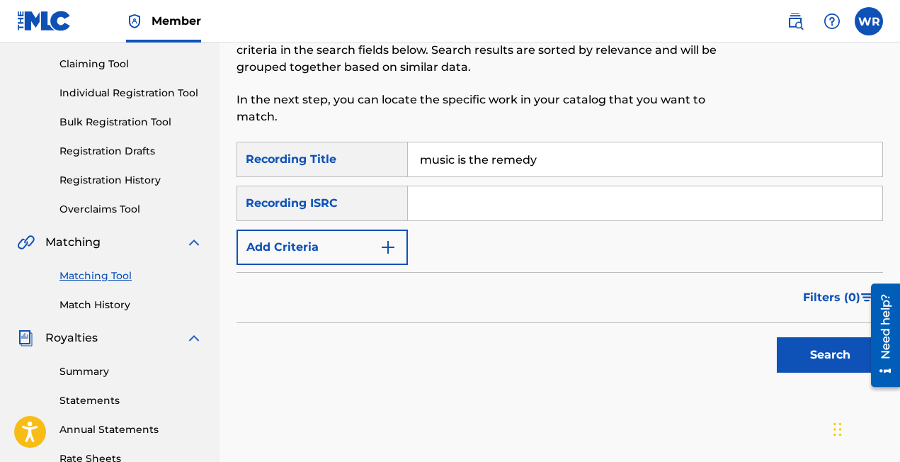
click at [808, 353] on button "Search" at bounding box center [830, 354] width 106 height 35
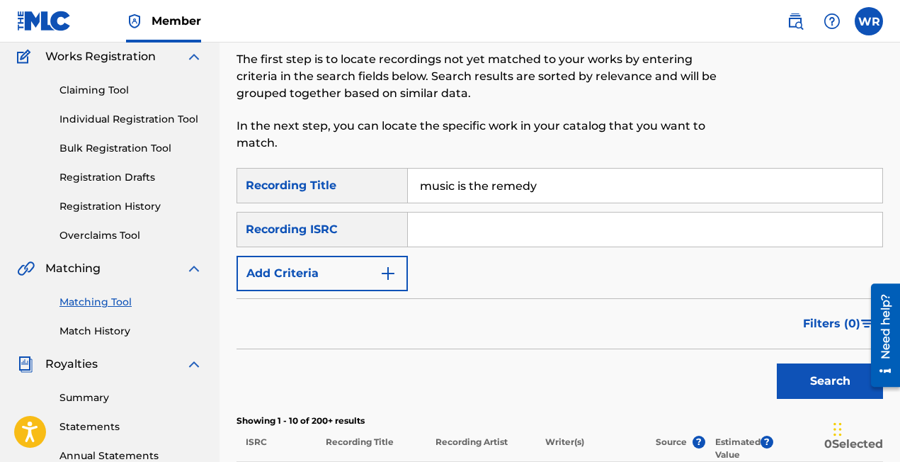
scroll to position [10, 0]
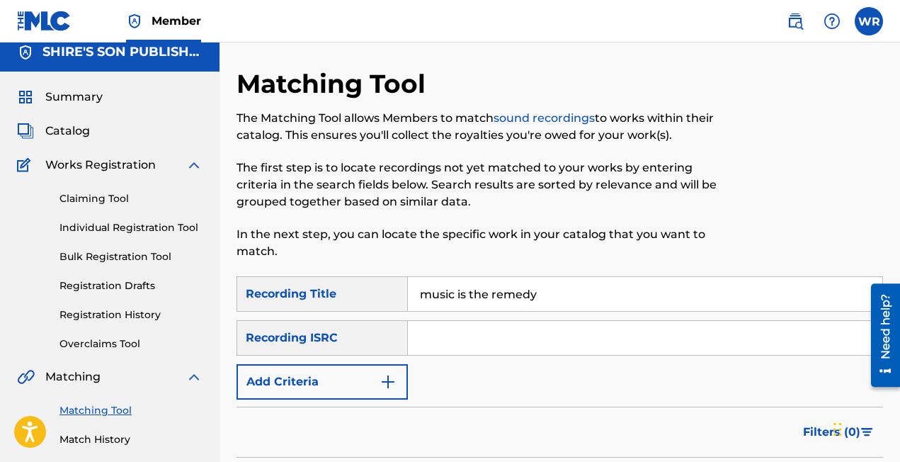
click at [458, 331] on input "Search Form" at bounding box center [645, 338] width 474 height 34
paste input "GBWUL2339302"
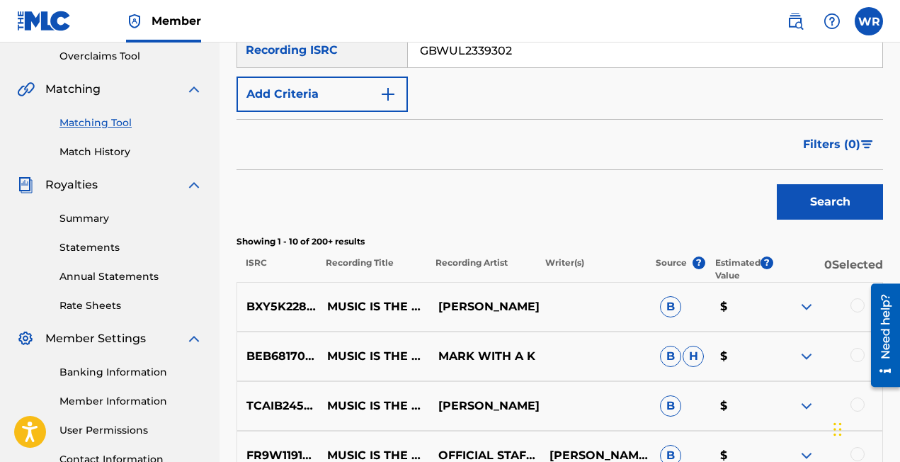
scroll to position [307, 0]
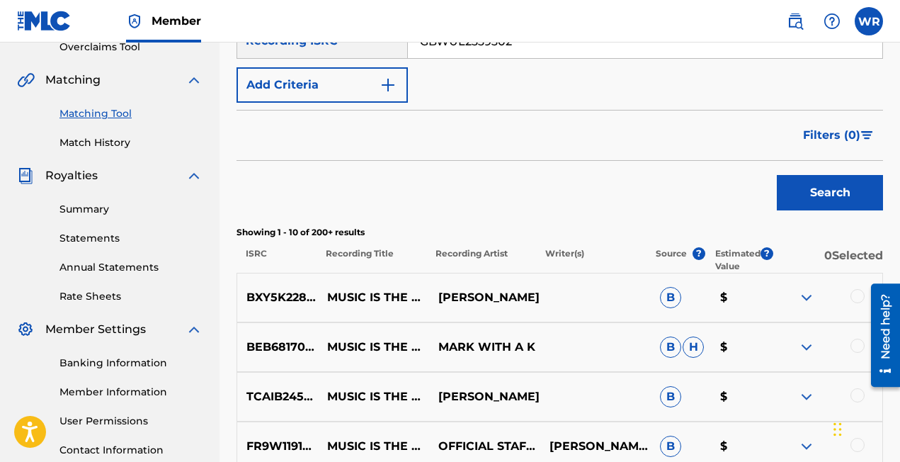
type input "GBWUL2339302"
click at [807, 209] on button "Search" at bounding box center [830, 192] width 106 height 35
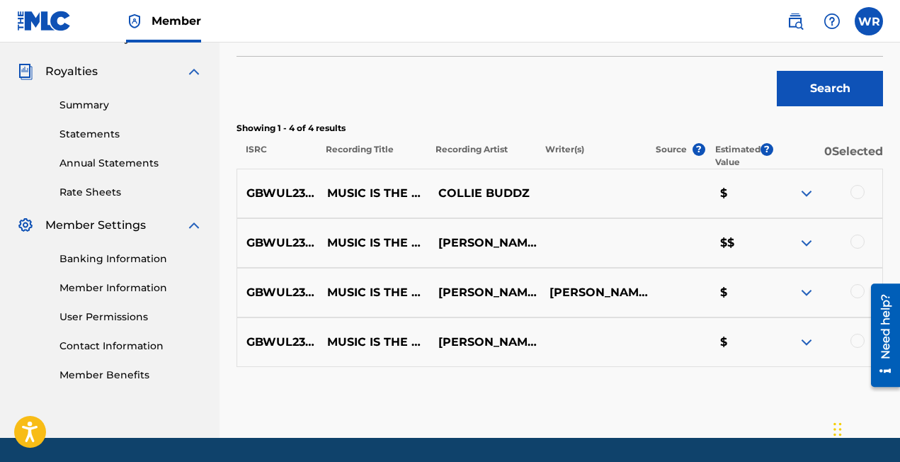
scroll to position [455, 0]
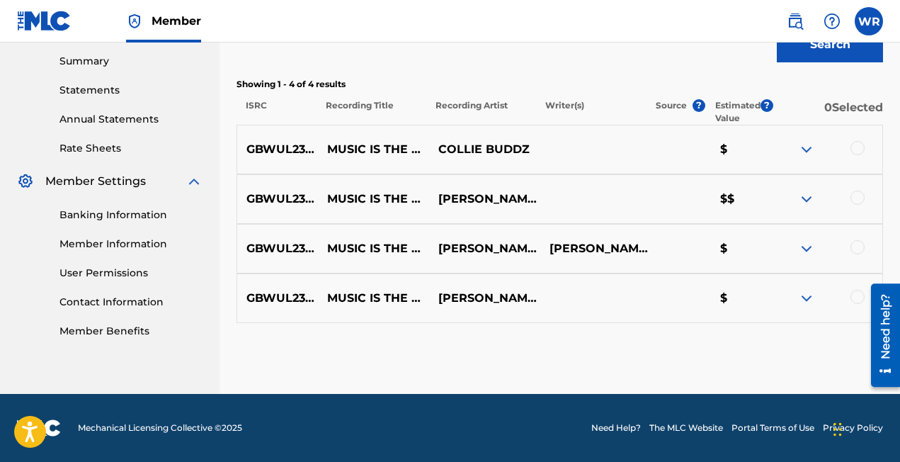
click at [853, 143] on div at bounding box center [857, 148] width 14 height 14
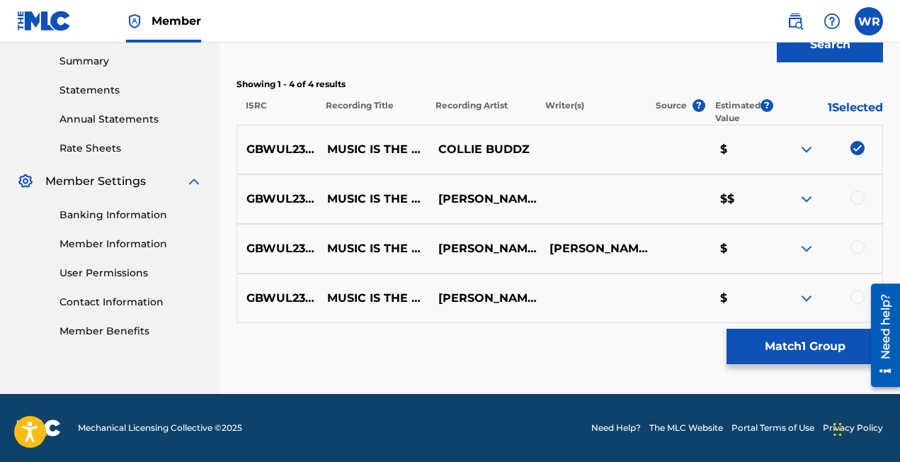
click at [856, 193] on div at bounding box center [857, 197] width 14 height 14
click at [855, 244] on div at bounding box center [857, 247] width 14 height 14
click at [855, 297] on div at bounding box center [857, 297] width 14 height 14
click at [756, 340] on button "Match 4 Groups" at bounding box center [804, 346] width 156 height 35
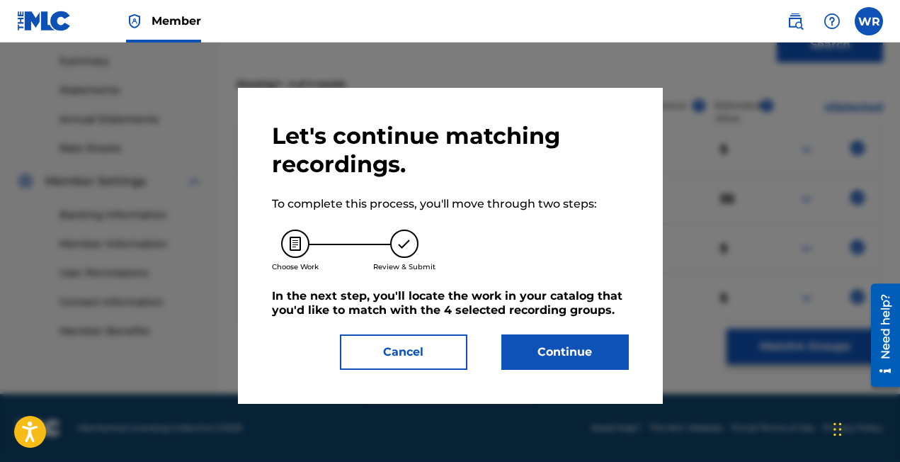
click at [566, 346] on button "Continue" at bounding box center [564, 351] width 127 height 35
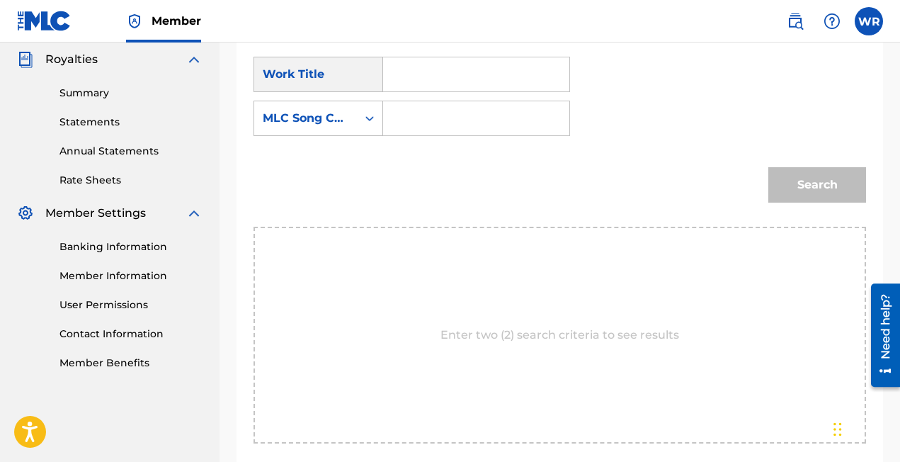
scroll to position [384, 0]
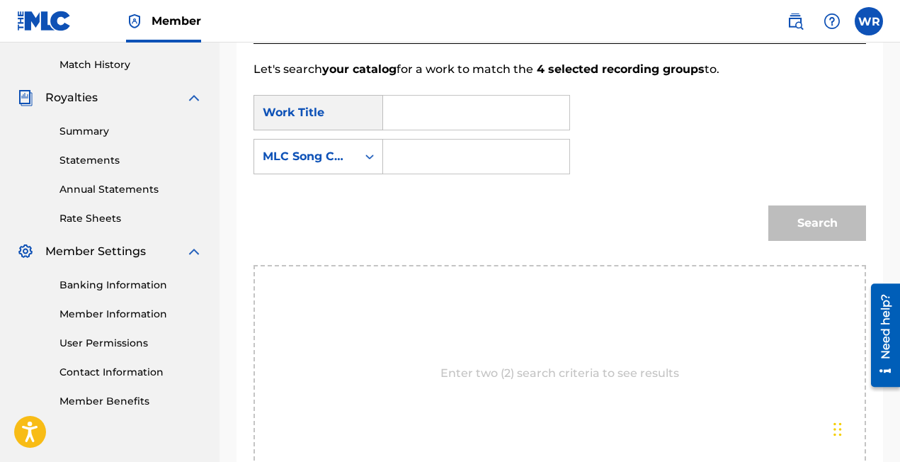
click at [442, 118] on input "Search Form" at bounding box center [476, 113] width 162 height 34
type input "Music is the remedy"
click at [362, 156] on div "Search Form" at bounding box center [369, 156] width 25 height 25
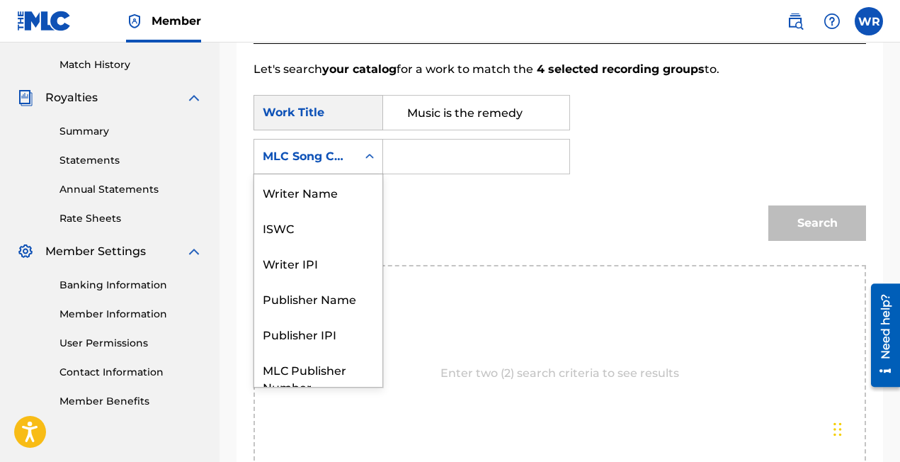
scroll to position [52, 0]
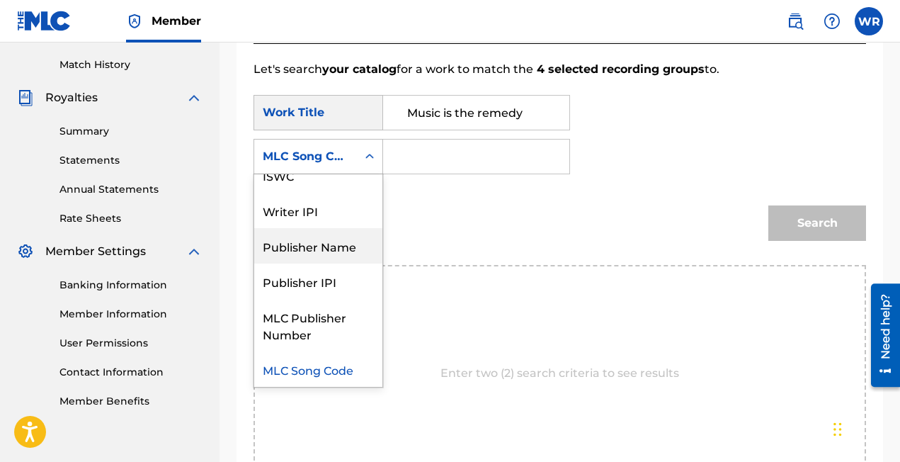
click at [317, 251] on div "Publisher Name" at bounding box center [318, 245] width 128 height 35
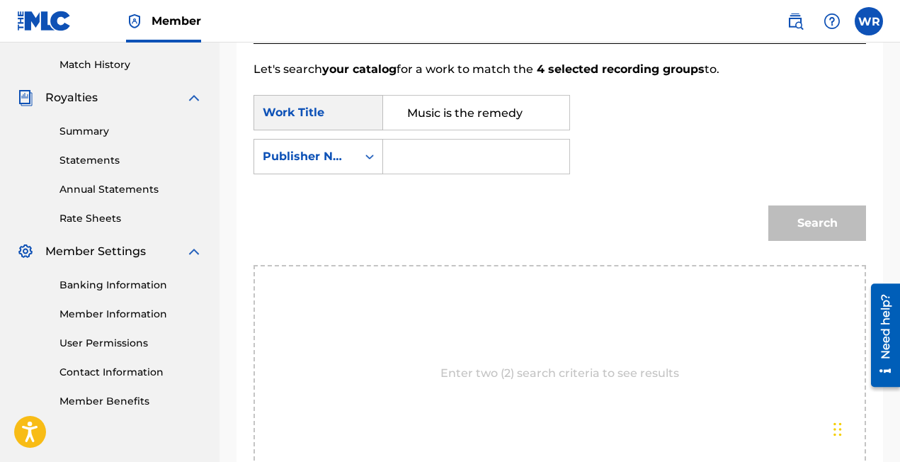
click at [426, 150] on input "Search Form" at bounding box center [476, 156] width 162 height 34
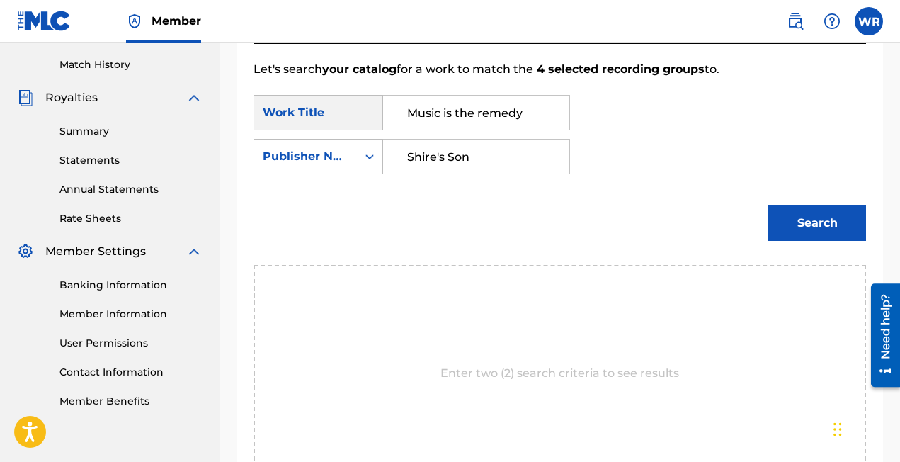
type input "Shire's Son"
click at [828, 225] on button "Search" at bounding box center [817, 222] width 98 height 35
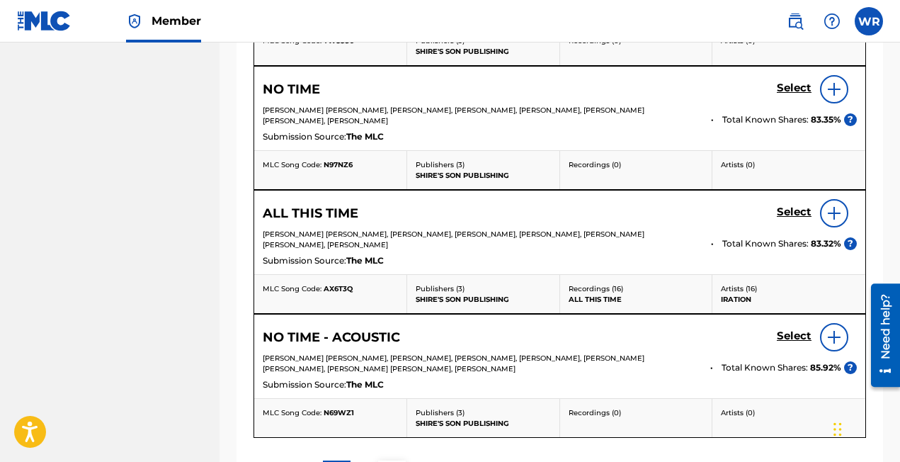
scroll to position [1022, 0]
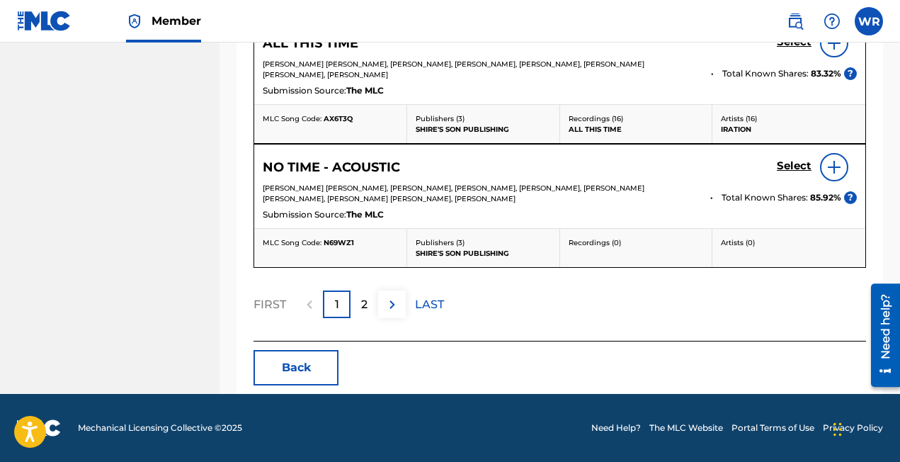
click at [367, 303] on p "2" at bounding box center [364, 304] width 6 height 17
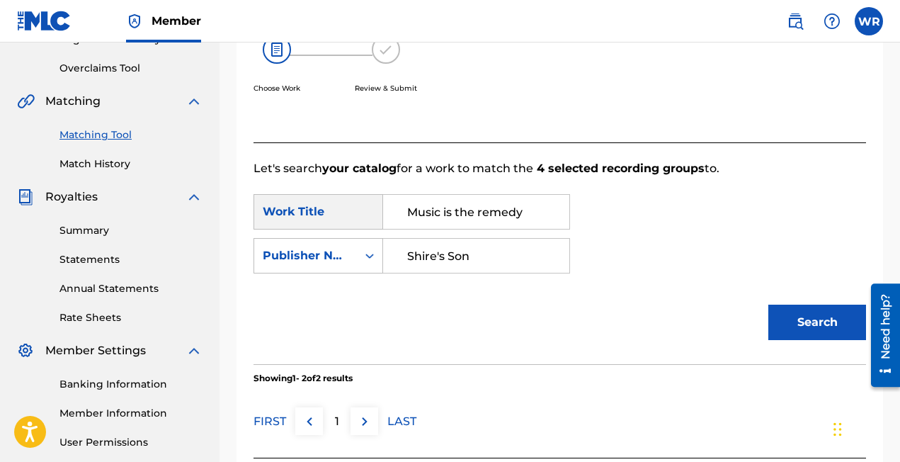
scroll to position [416, 0]
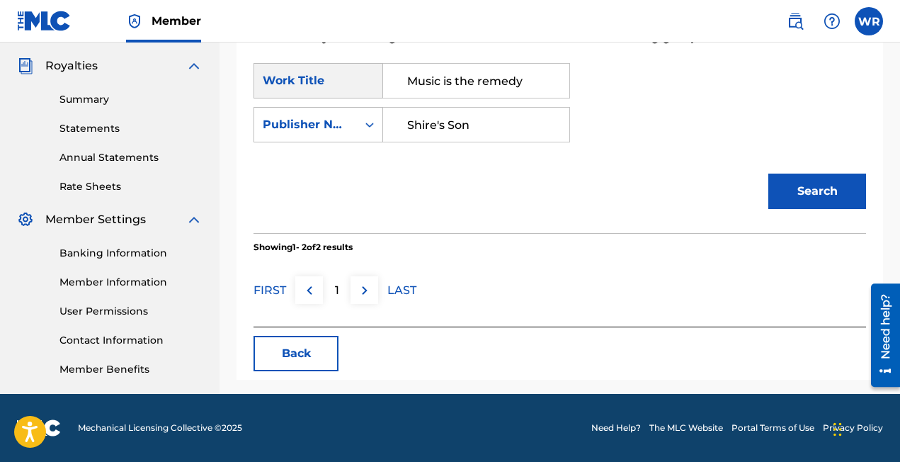
click at [301, 364] on button "Back" at bounding box center [295, 353] width 85 height 35
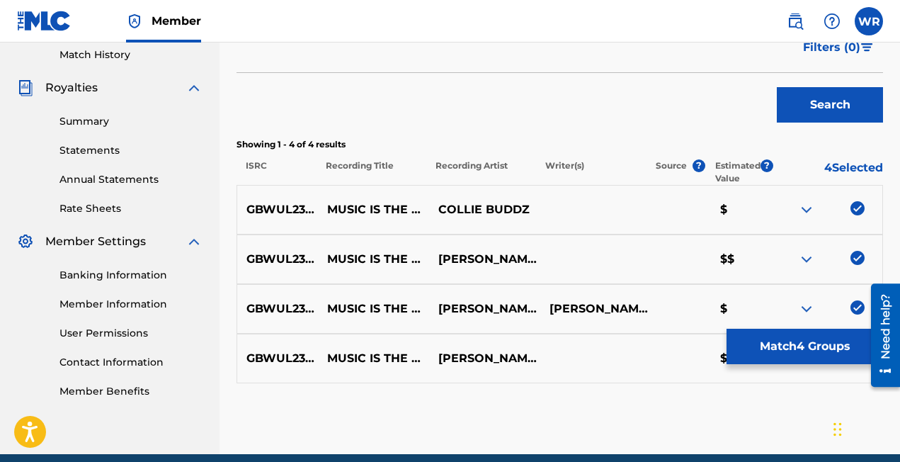
scroll to position [455, 0]
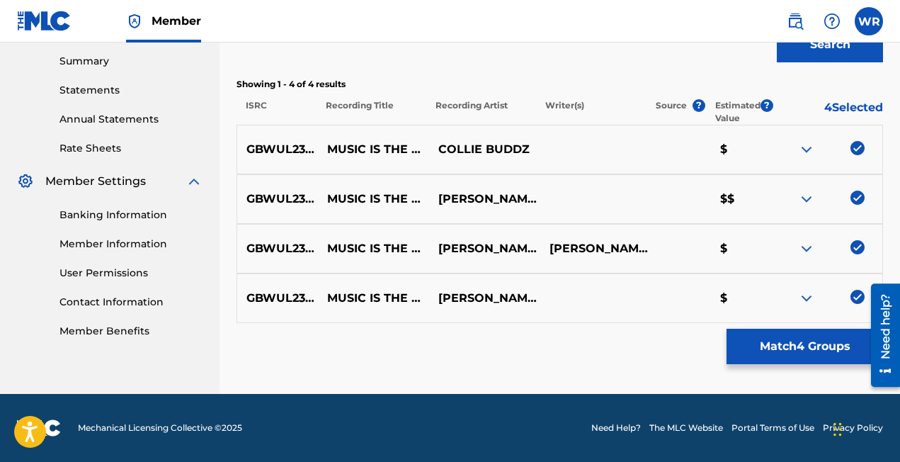
click at [750, 338] on button "Match 4 Groups" at bounding box center [804, 346] width 156 height 35
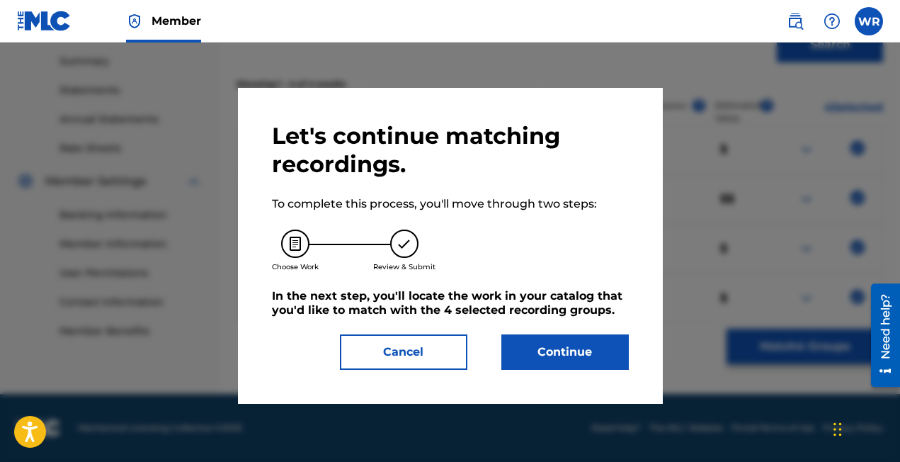
click at [433, 344] on button "Cancel" at bounding box center [403, 351] width 127 height 35
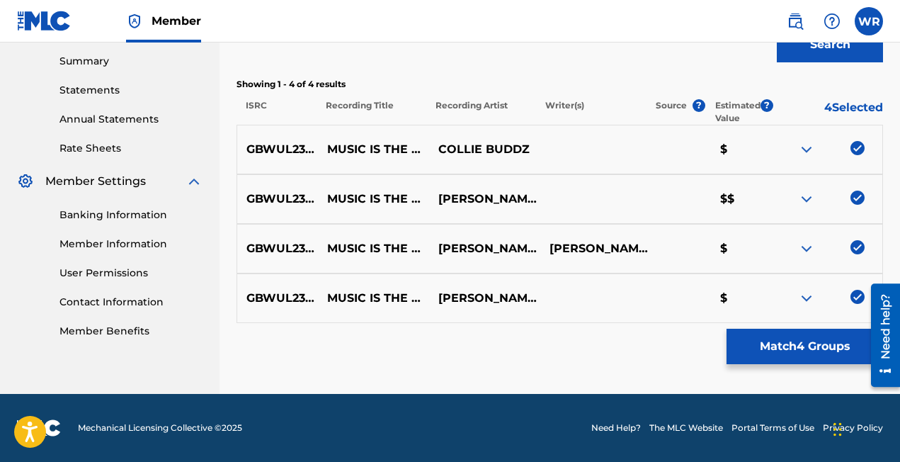
scroll to position [0, 0]
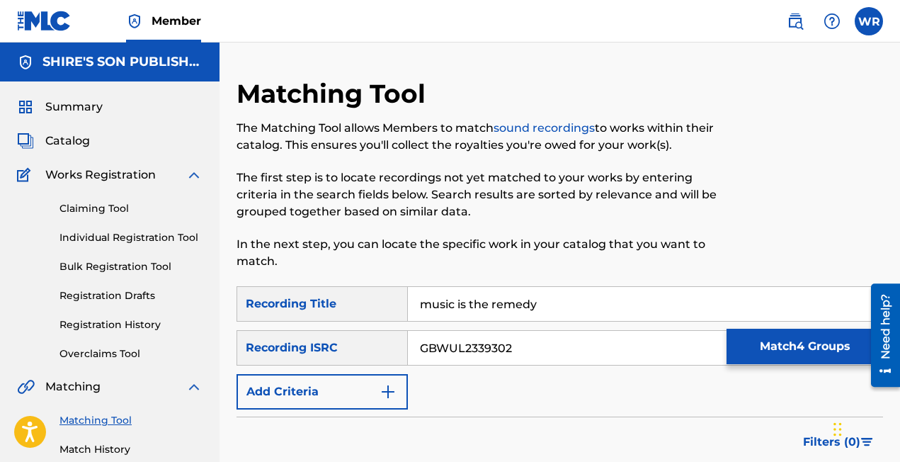
click at [465, 304] on input "music is the remedy" at bounding box center [645, 304] width 474 height 34
type input "falling"
click at [494, 353] on input "GBWUL2339302" at bounding box center [645, 348] width 474 height 34
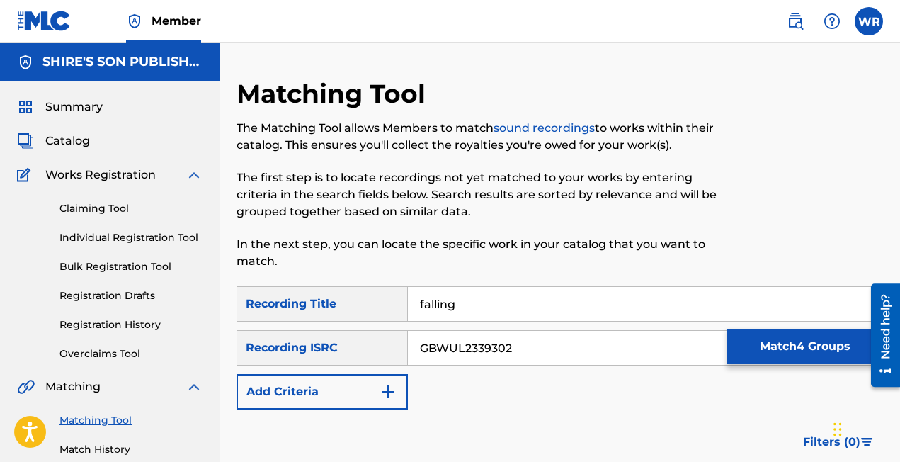
click at [494, 353] on input "GBWUL2339302" at bounding box center [645, 348] width 474 height 34
paste input "USME30902998"
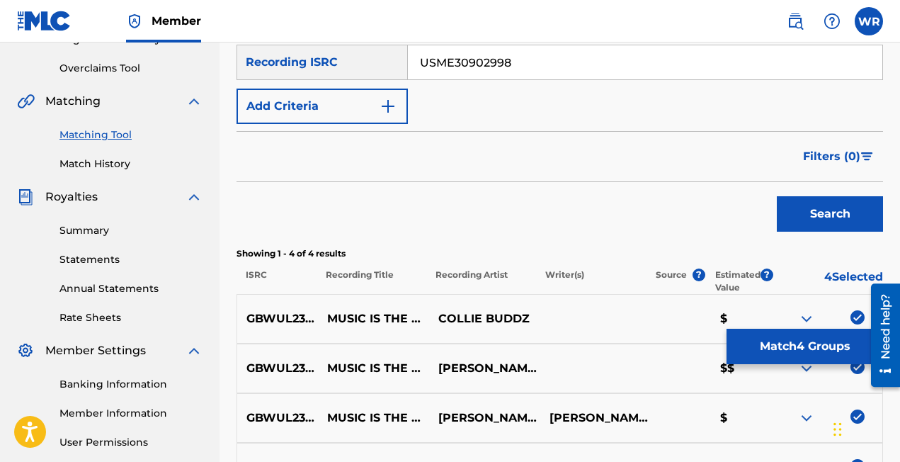
scroll to position [327, 0]
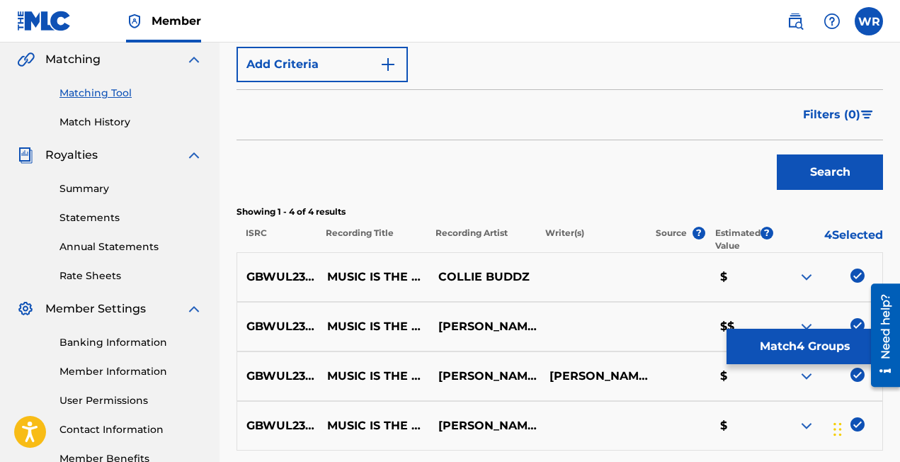
type input "USME30902998"
click at [812, 183] on button "Search" at bounding box center [830, 171] width 106 height 35
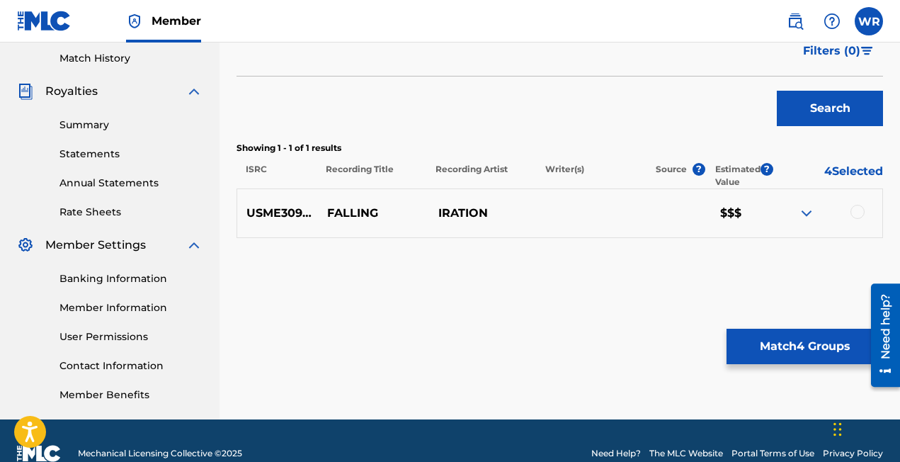
scroll to position [415, 0]
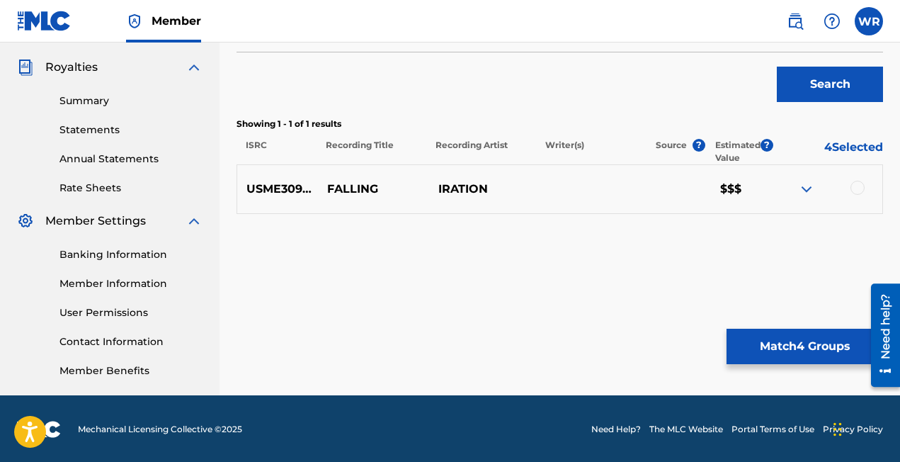
click at [852, 188] on div at bounding box center [857, 188] width 14 height 14
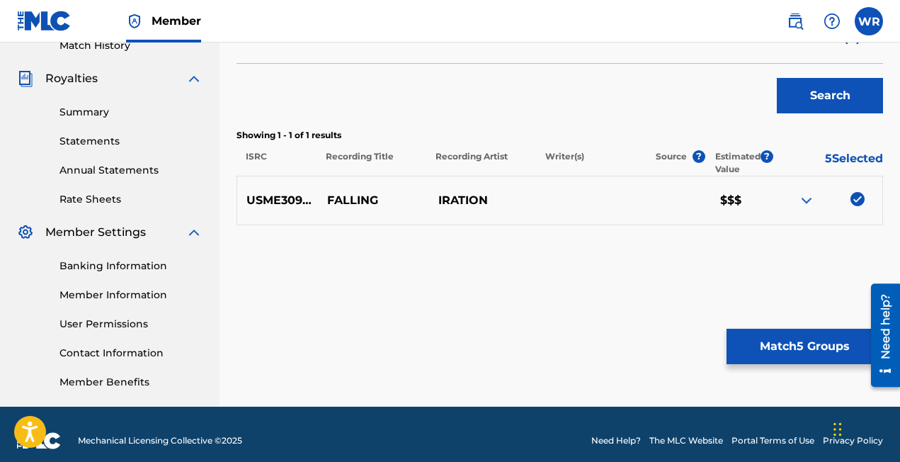
scroll to position [411, 0]
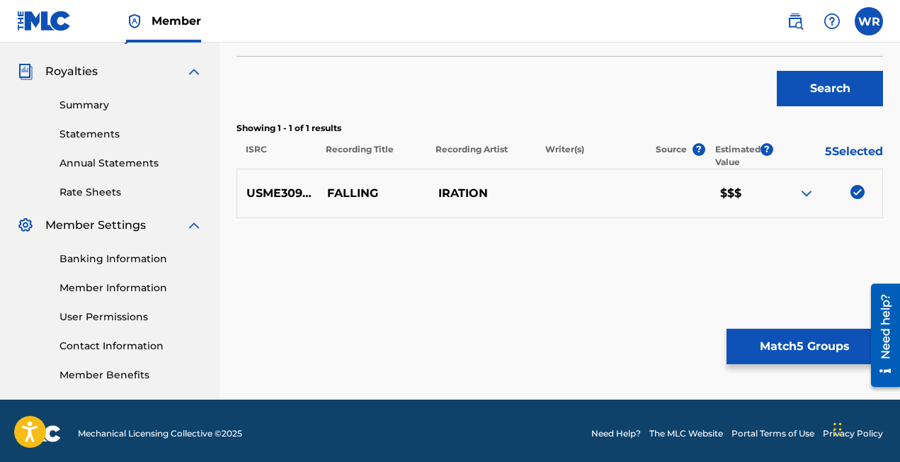
click at [809, 191] on img at bounding box center [806, 193] width 17 height 17
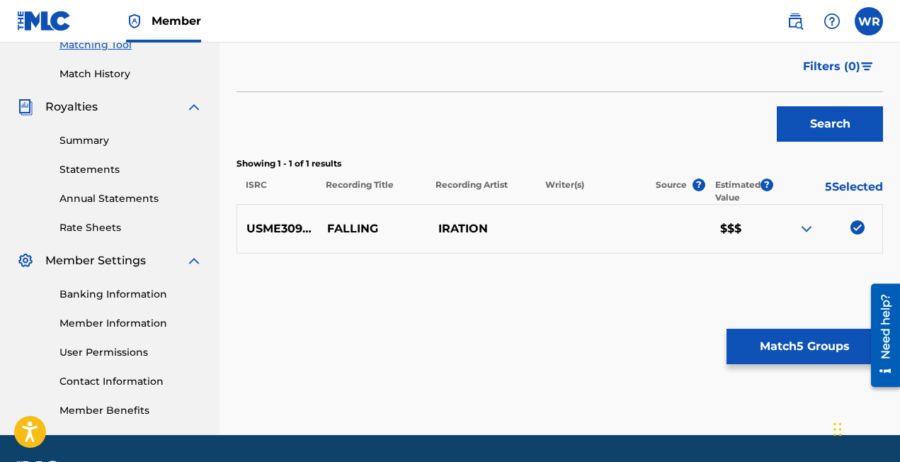
scroll to position [416, 0]
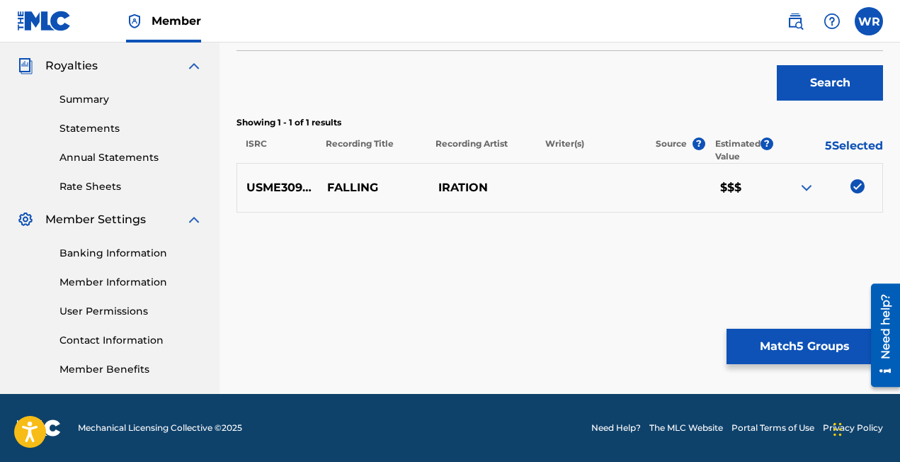
click at [860, 182] on img at bounding box center [857, 186] width 14 height 14
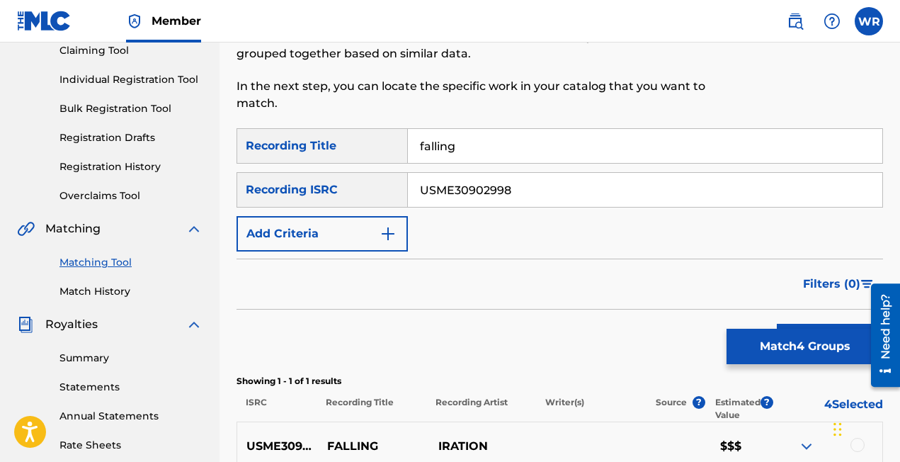
scroll to position [115, 0]
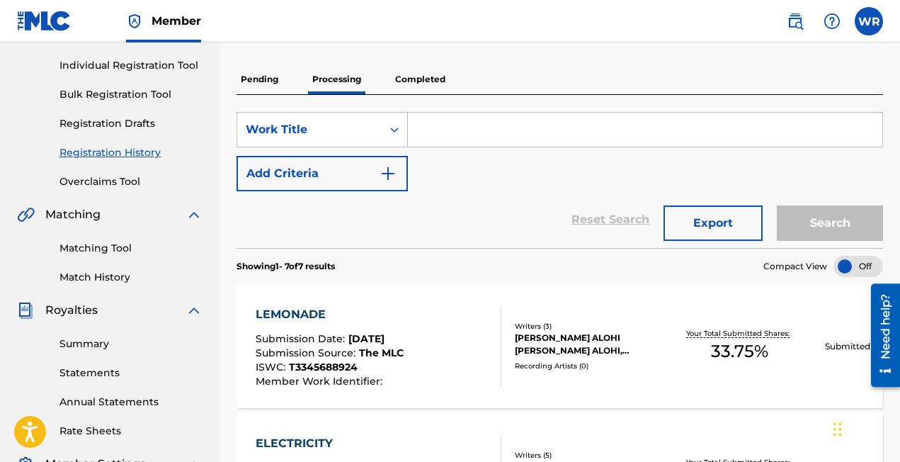
scroll to position [50, 0]
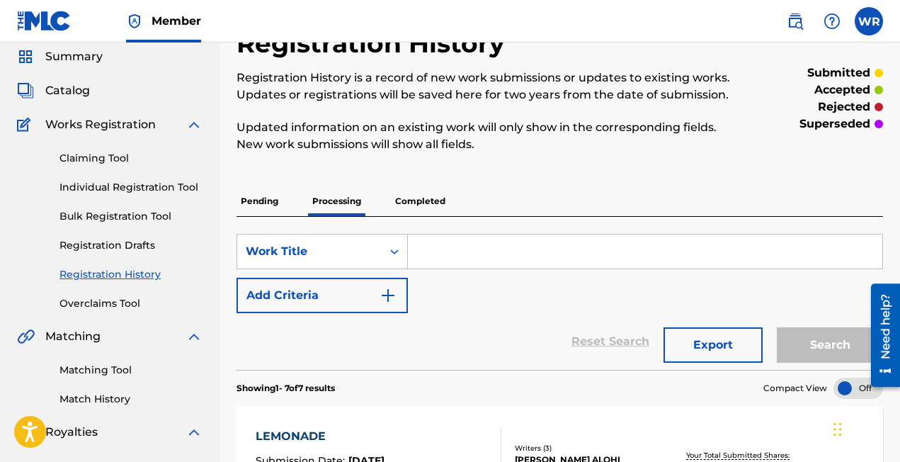
click at [75, 373] on link "Matching Tool" at bounding box center [130, 370] width 143 height 15
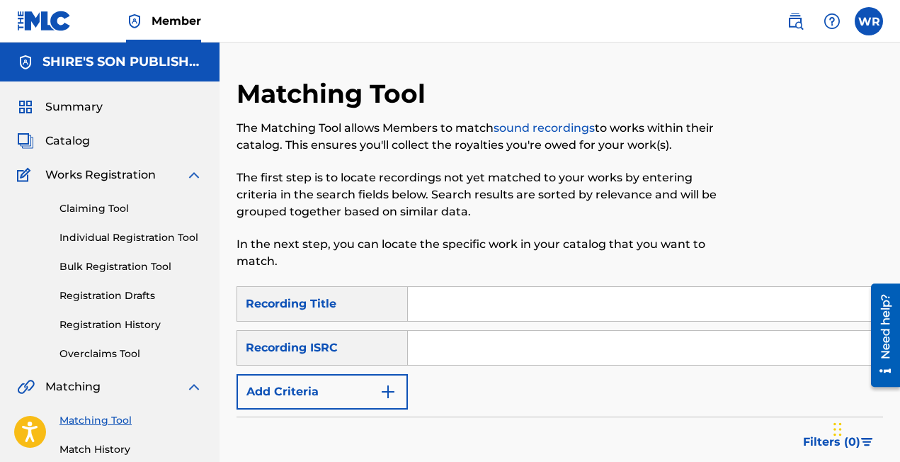
click at [519, 297] on input "Search Form" at bounding box center [645, 304] width 474 height 34
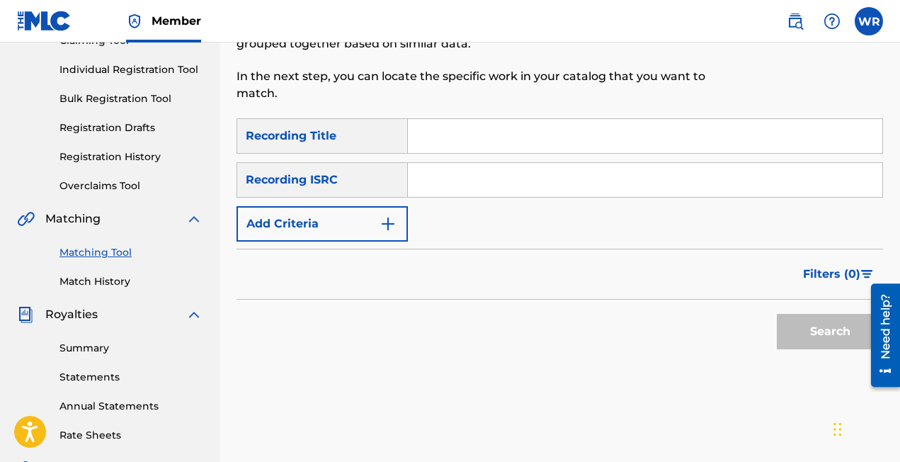
scroll to position [166, 0]
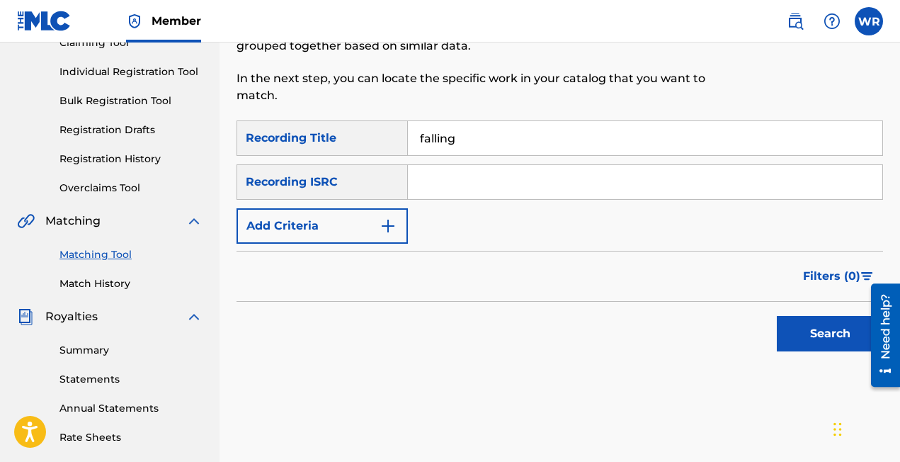
type input "falling"
click at [494, 197] on input "Search Form" at bounding box center [645, 182] width 474 height 34
paste input "USME30902998"
type input "USME30902998"
click at [775, 328] on div "Search" at bounding box center [826, 330] width 113 height 57
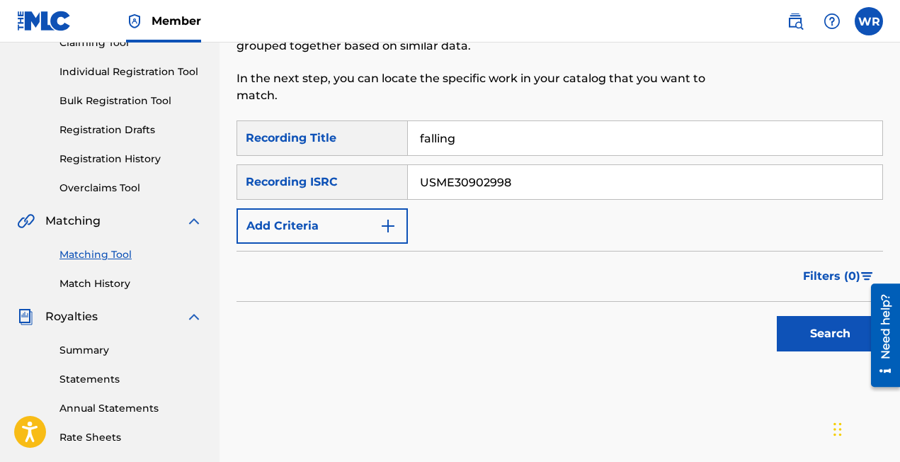
click at [791, 334] on button "Search" at bounding box center [830, 333] width 106 height 35
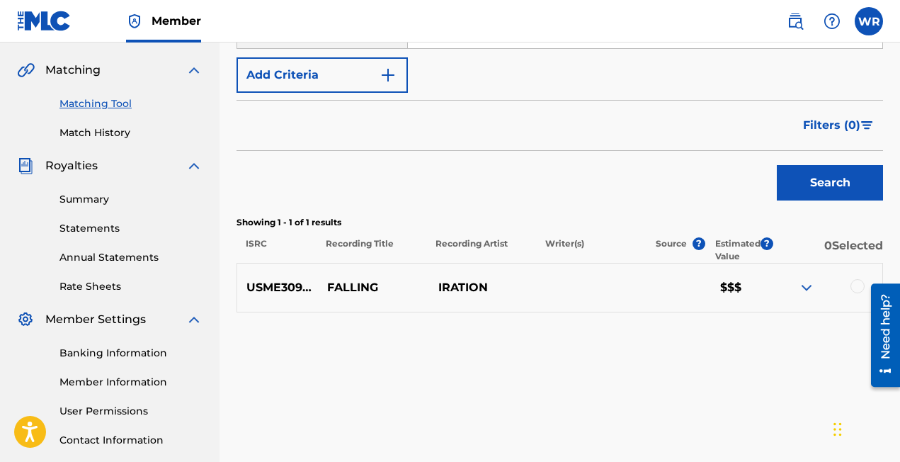
scroll to position [334, 0]
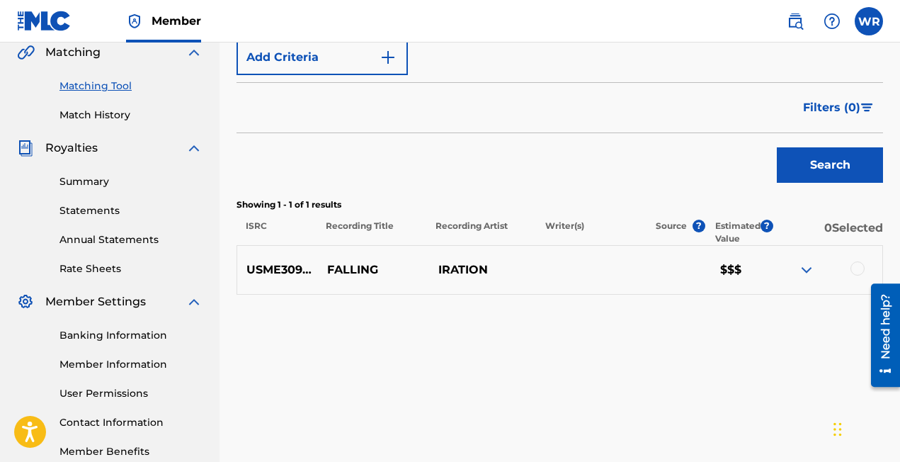
click at [857, 270] on div at bounding box center [857, 268] width 14 height 14
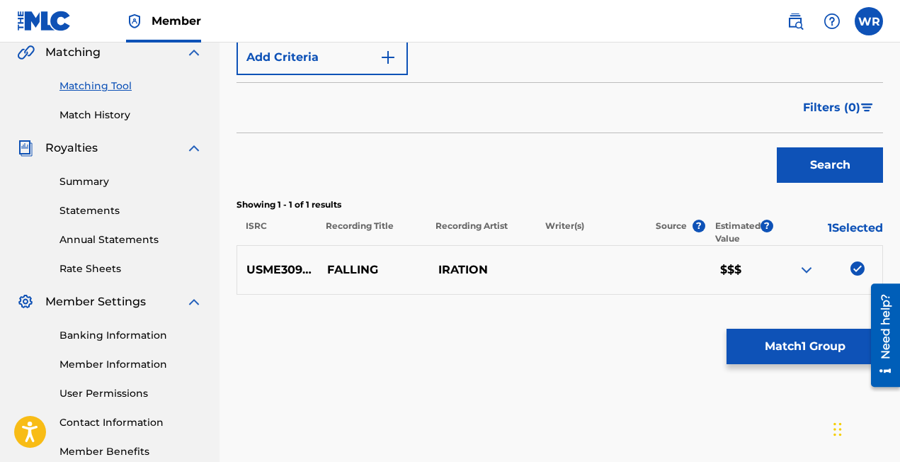
click at [775, 352] on button "Match 1 Group" at bounding box center [804, 346] width 156 height 35
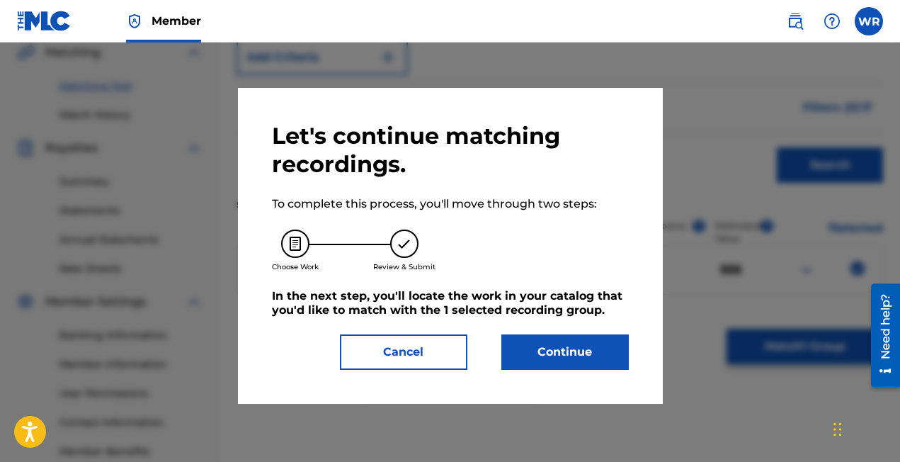
click at [533, 348] on button "Continue" at bounding box center [564, 351] width 127 height 35
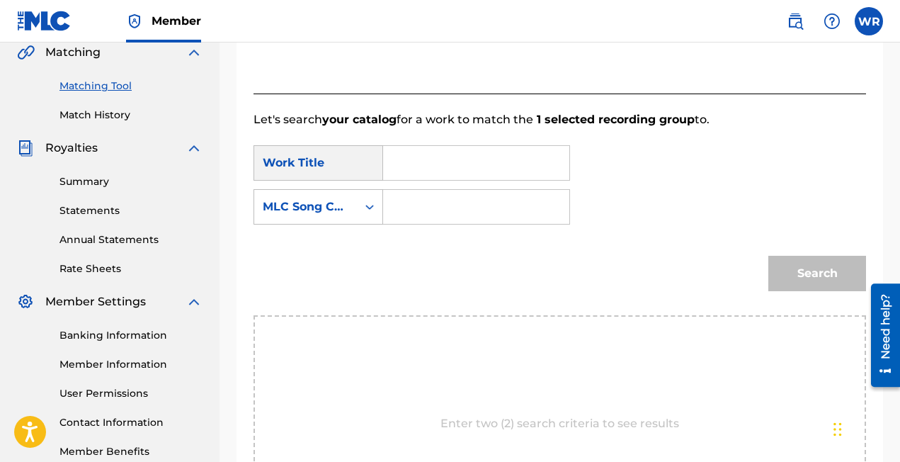
click at [425, 174] on input "Search Form" at bounding box center [476, 163] width 162 height 34
type input "Falling"
click at [541, 213] on input "Search Form" at bounding box center [476, 207] width 162 height 34
click at [443, 204] on input "Search Form" at bounding box center [476, 207] width 162 height 34
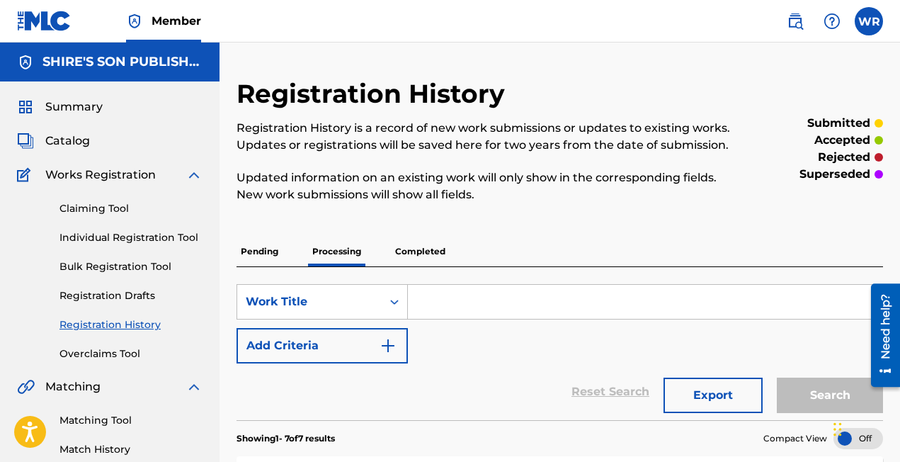
click at [96, 418] on link "Matching Tool" at bounding box center [130, 420] width 143 height 15
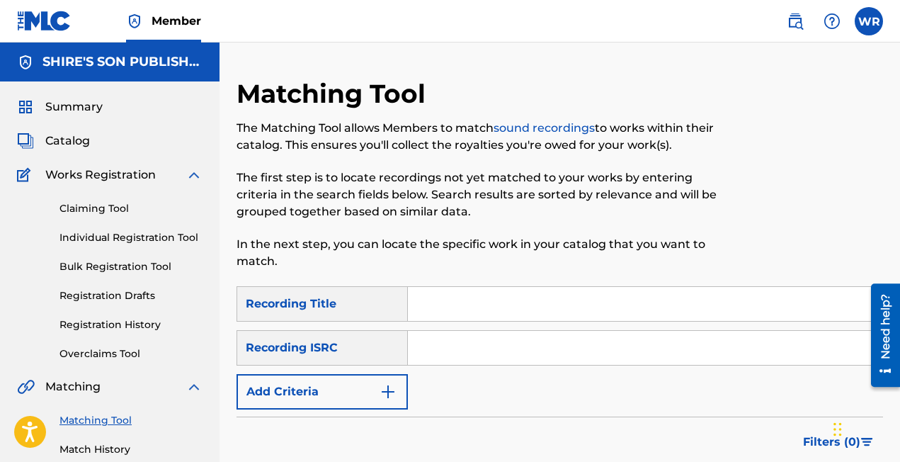
click at [496, 299] on input "Search Form" at bounding box center [645, 304] width 474 height 34
type input "falling"
click at [479, 355] on input "Search Form" at bounding box center [645, 348] width 474 height 34
paste input "USME30902998"
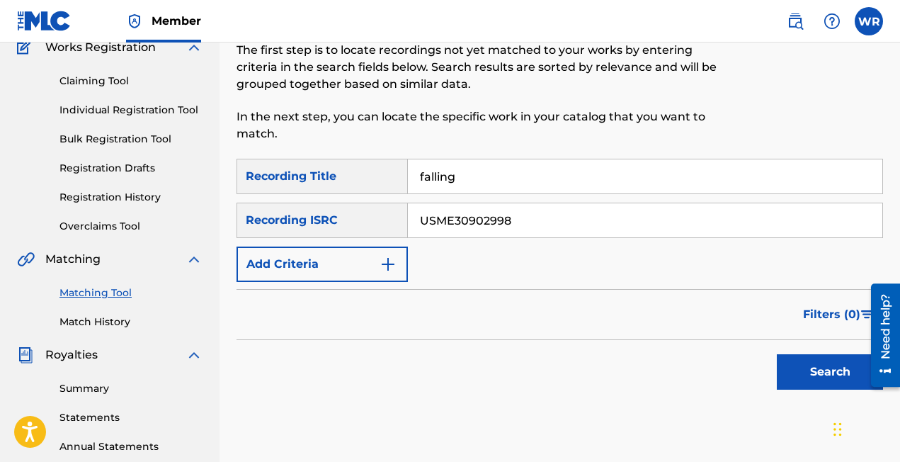
scroll to position [144, 0]
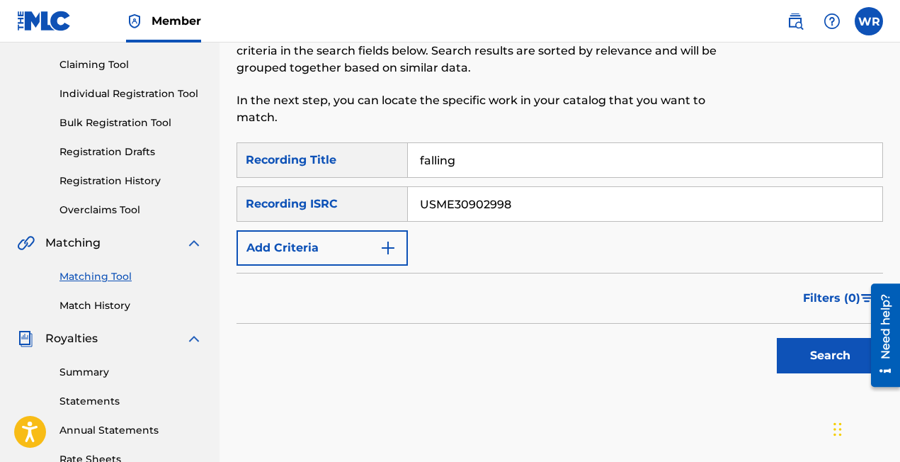
type input "USME30902998"
click at [785, 348] on button "Search" at bounding box center [830, 355] width 106 height 35
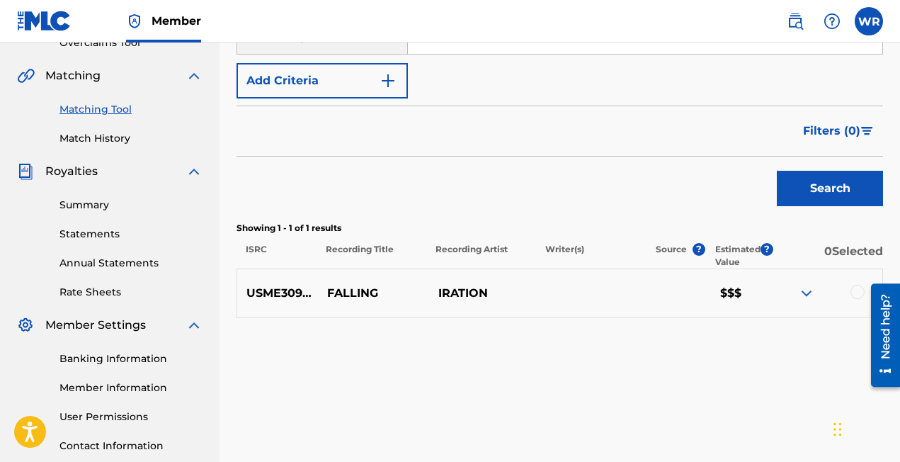
scroll to position [416, 0]
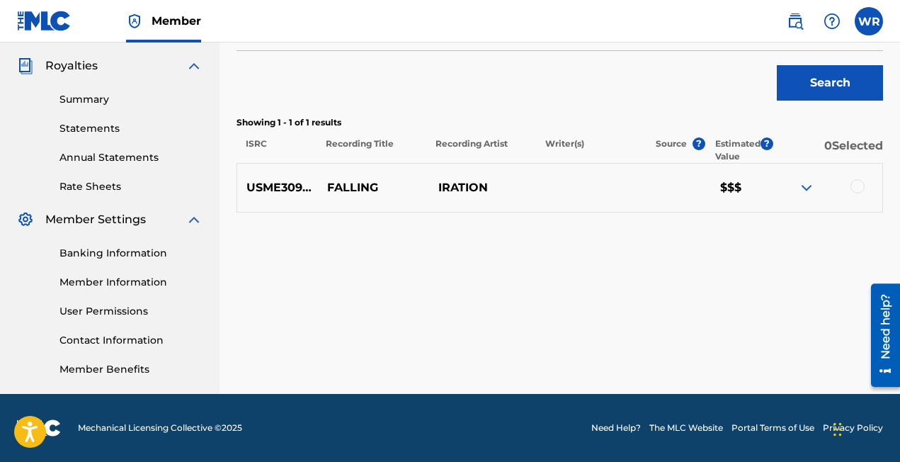
click at [803, 190] on img at bounding box center [806, 187] width 17 height 17
click at [855, 187] on div at bounding box center [857, 186] width 14 height 14
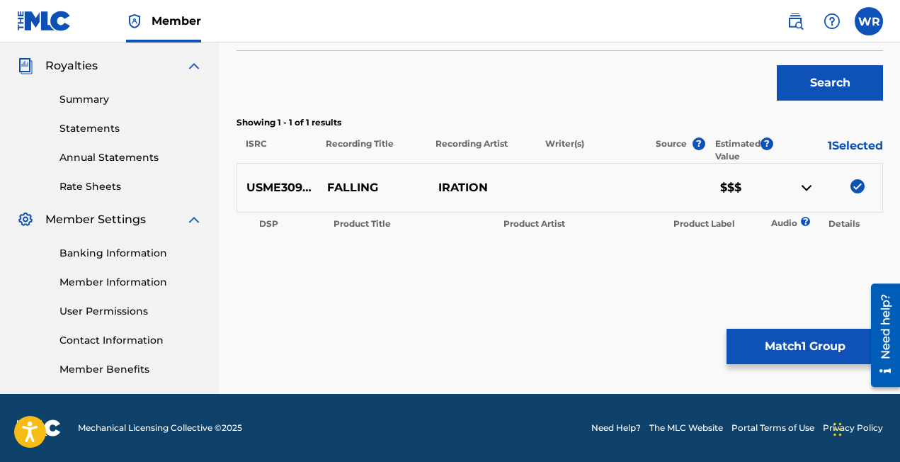
click at [767, 345] on button "Match 1 Group" at bounding box center [804, 346] width 156 height 35
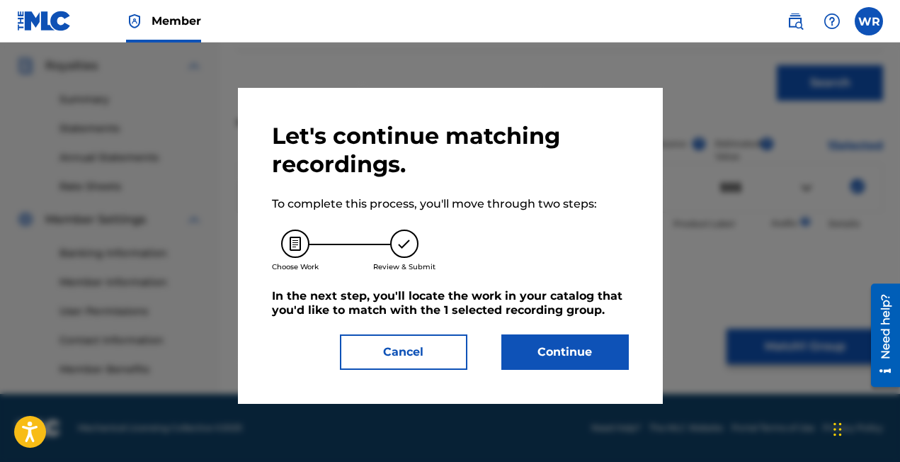
click at [540, 346] on button "Continue" at bounding box center [564, 351] width 127 height 35
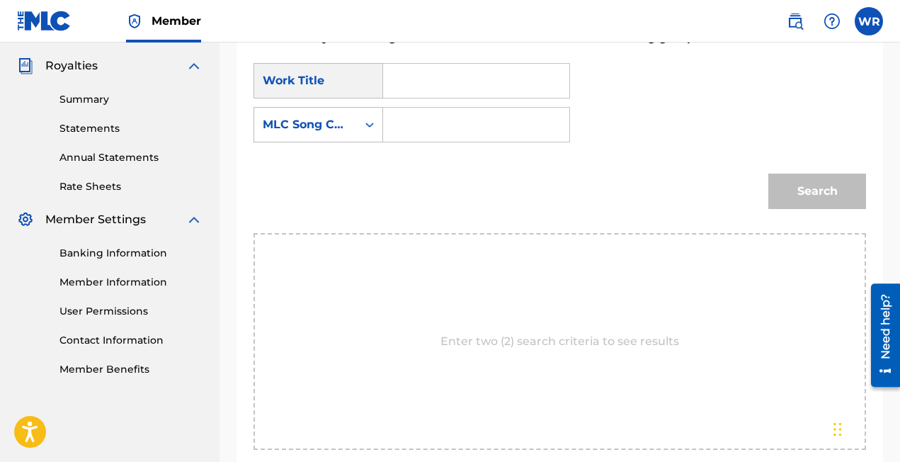
click at [437, 77] on input "Search Form" at bounding box center [476, 81] width 162 height 34
type input "Falling"
click at [537, 120] on input "Search Form" at bounding box center [476, 125] width 162 height 34
paste input "FV84US"
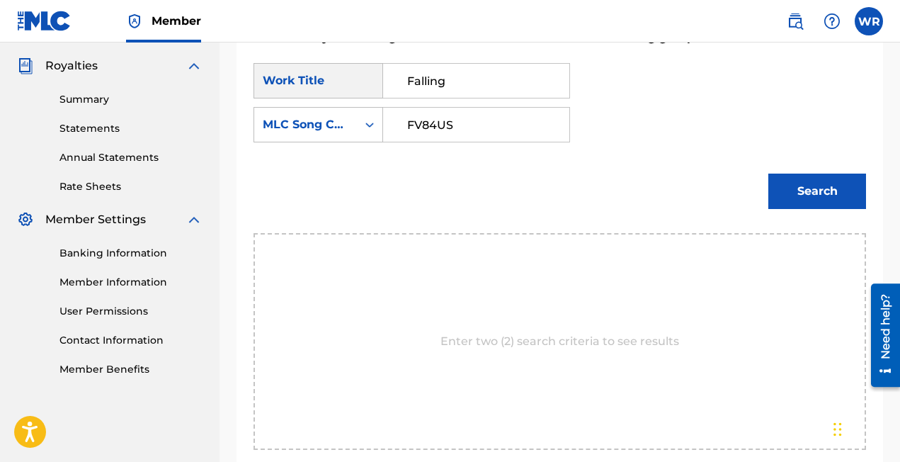
type input "FV84US"
click at [843, 186] on button "Search" at bounding box center [817, 190] width 98 height 35
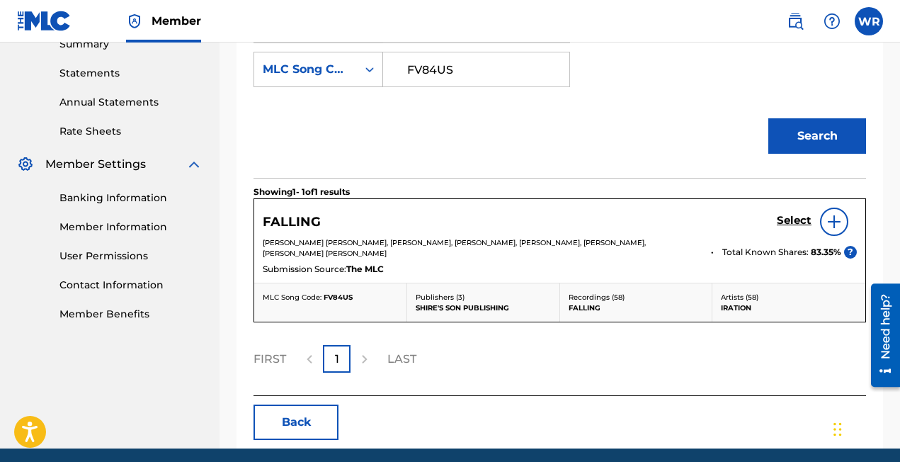
scroll to position [476, 0]
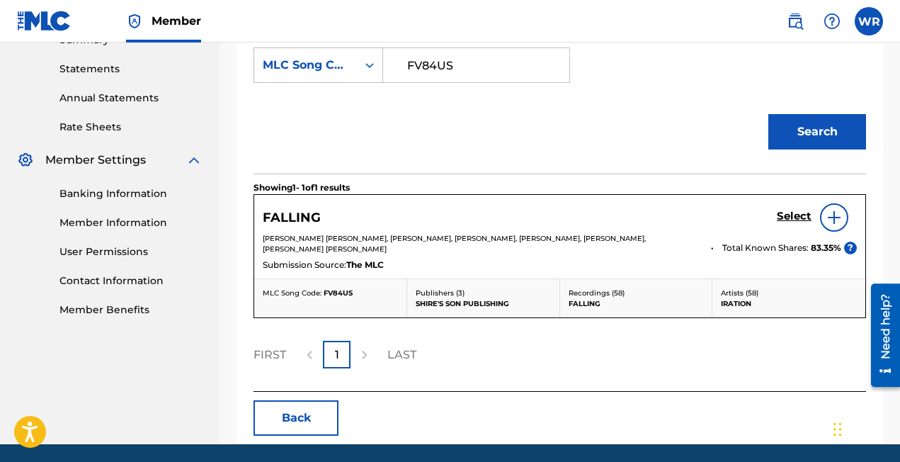
click at [790, 216] on h5 "Select" at bounding box center [794, 216] width 35 height 13
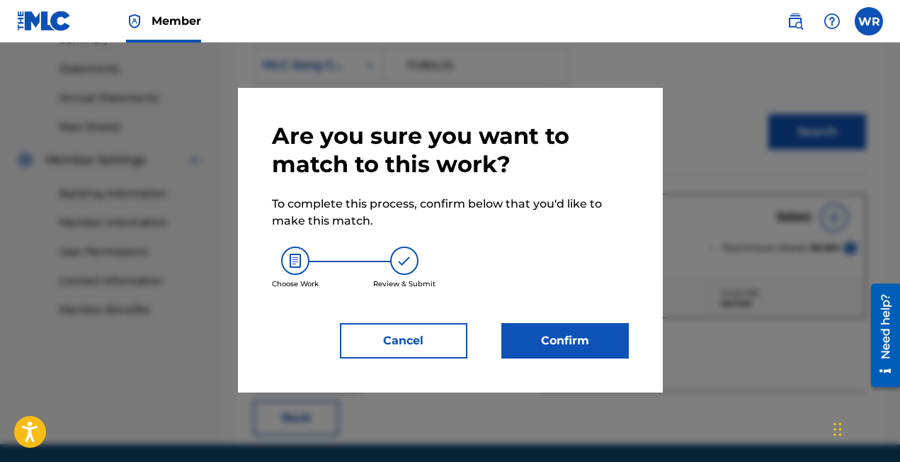
click at [596, 355] on button "Confirm" at bounding box center [564, 340] width 127 height 35
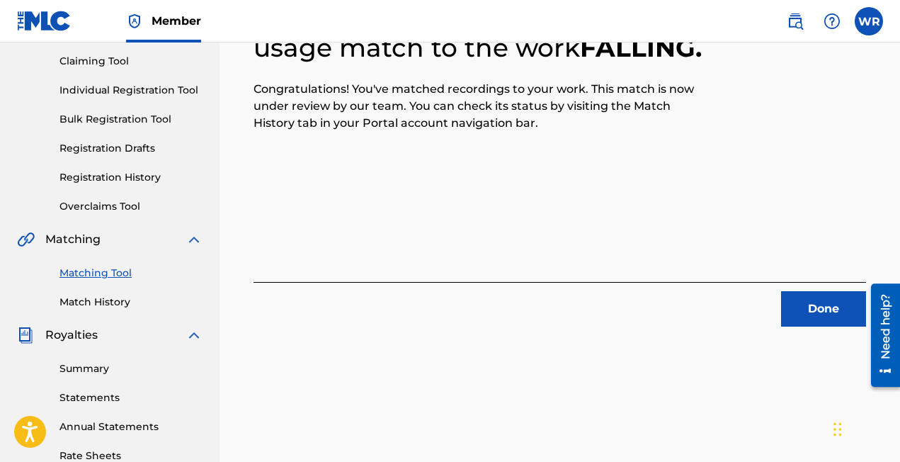
scroll to position [192, 0]
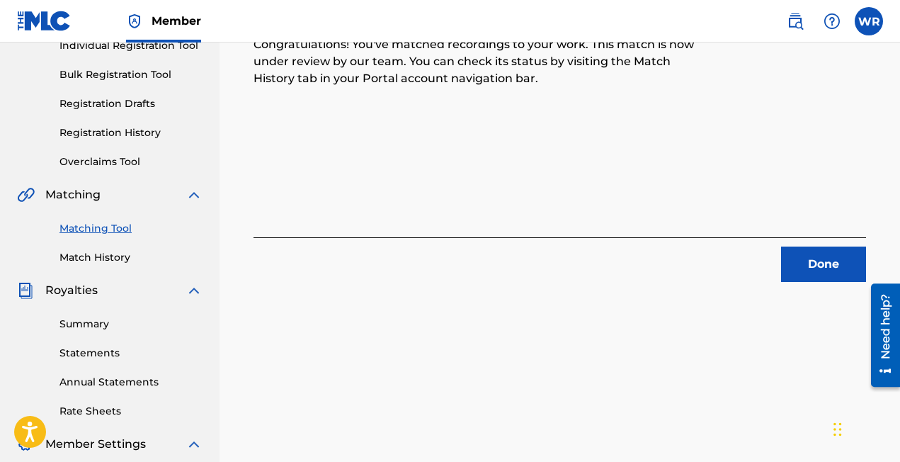
click at [801, 278] on button "Done" at bounding box center [823, 263] width 85 height 35
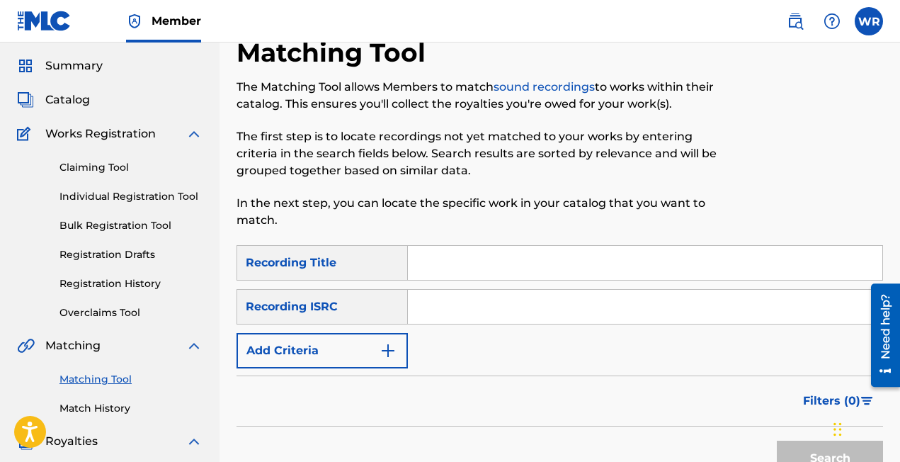
scroll to position [0, 0]
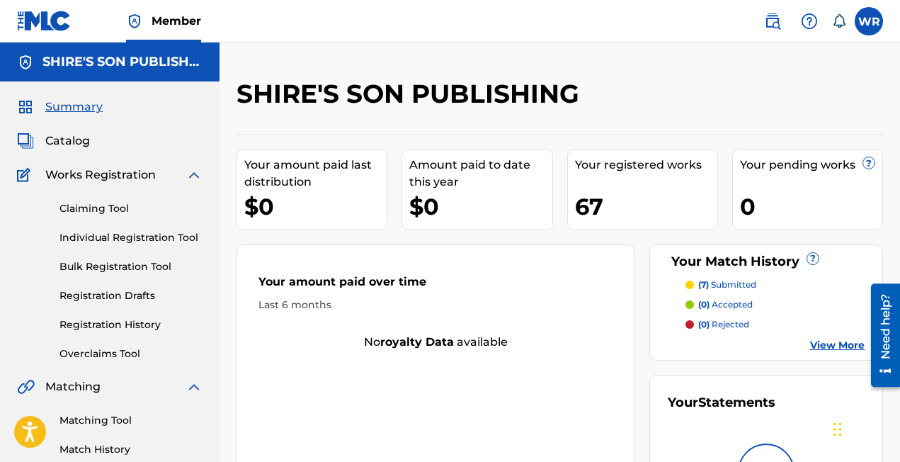
click at [69, 133] on span "Catalog" at bounding box center [67, 140] width 45 height 17
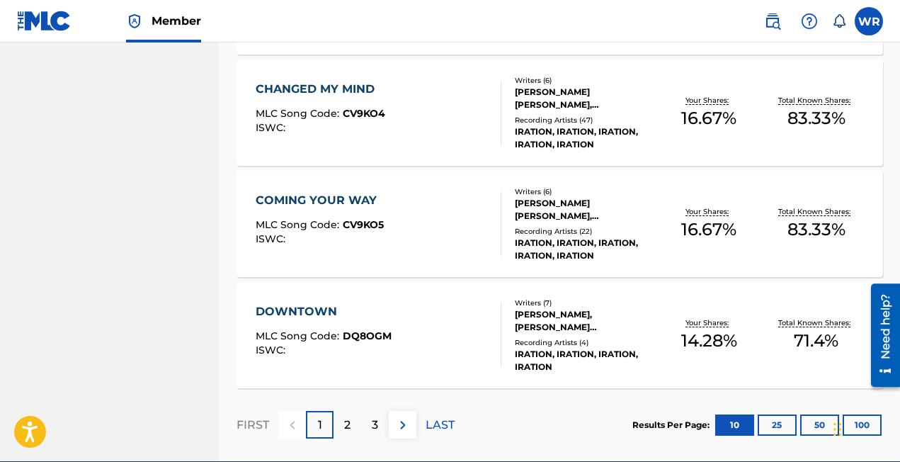
scroll to position [1159, 0]
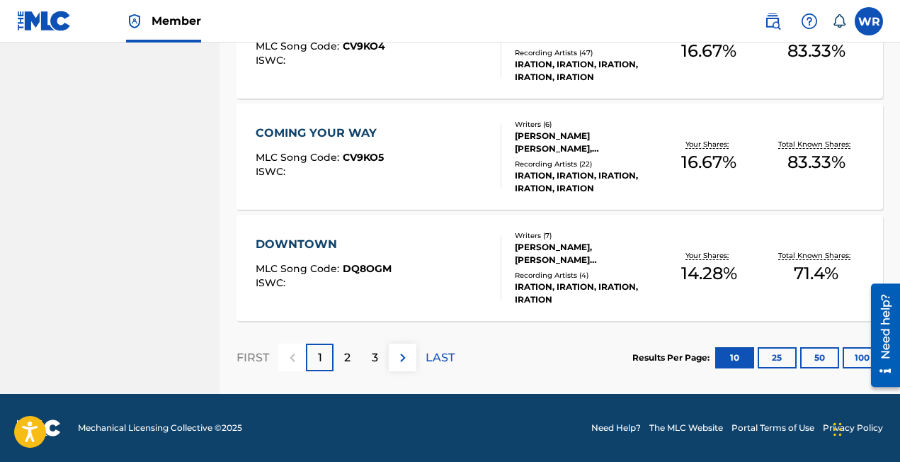
click at [821, 352] on button "50" at bounding box center [819, 357] width 39 height 21
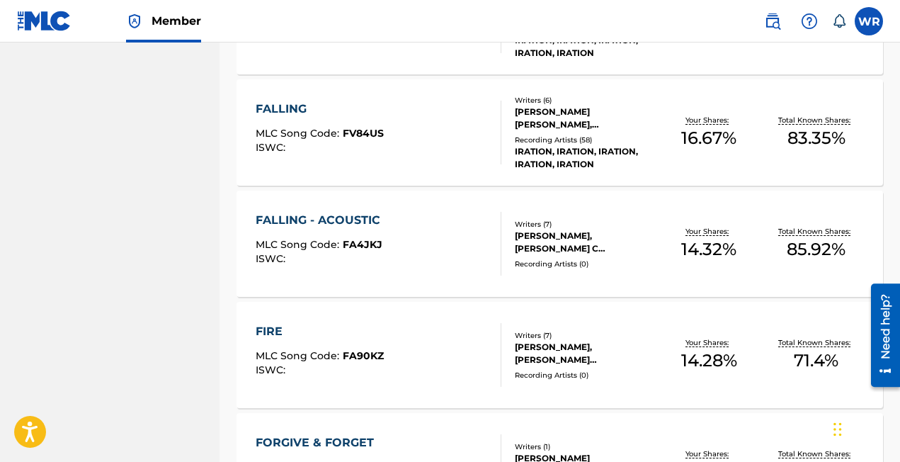
scroll to position [1505, 0]
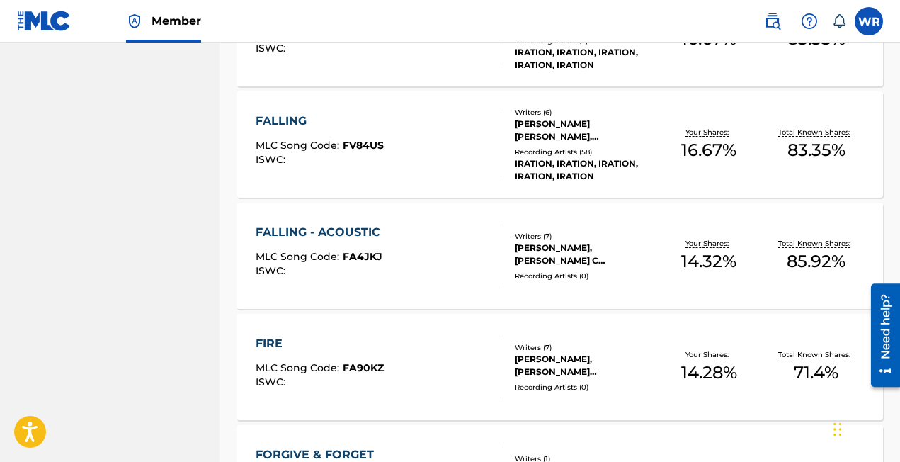
click at [373, 144] on span "FV84US" at bounding box center [363, 145] width 41 height 13
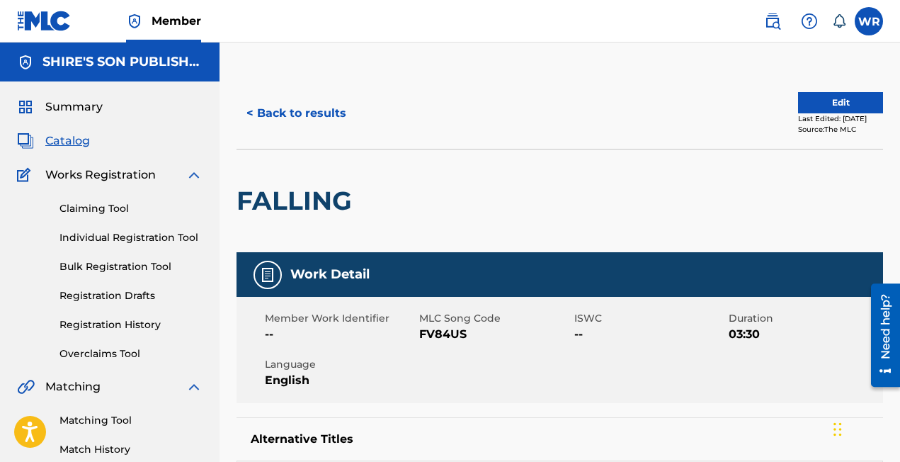
click at [445, 336] on span "FV84US" at bounding box center [494, 334] width 151 height 17
click at [445, 335] on span "FV84US" at bounding box center [494, 334] width 151 height 17
copy span "FV84US"
